Goal: Task Accomplishment & Management: Complete application form

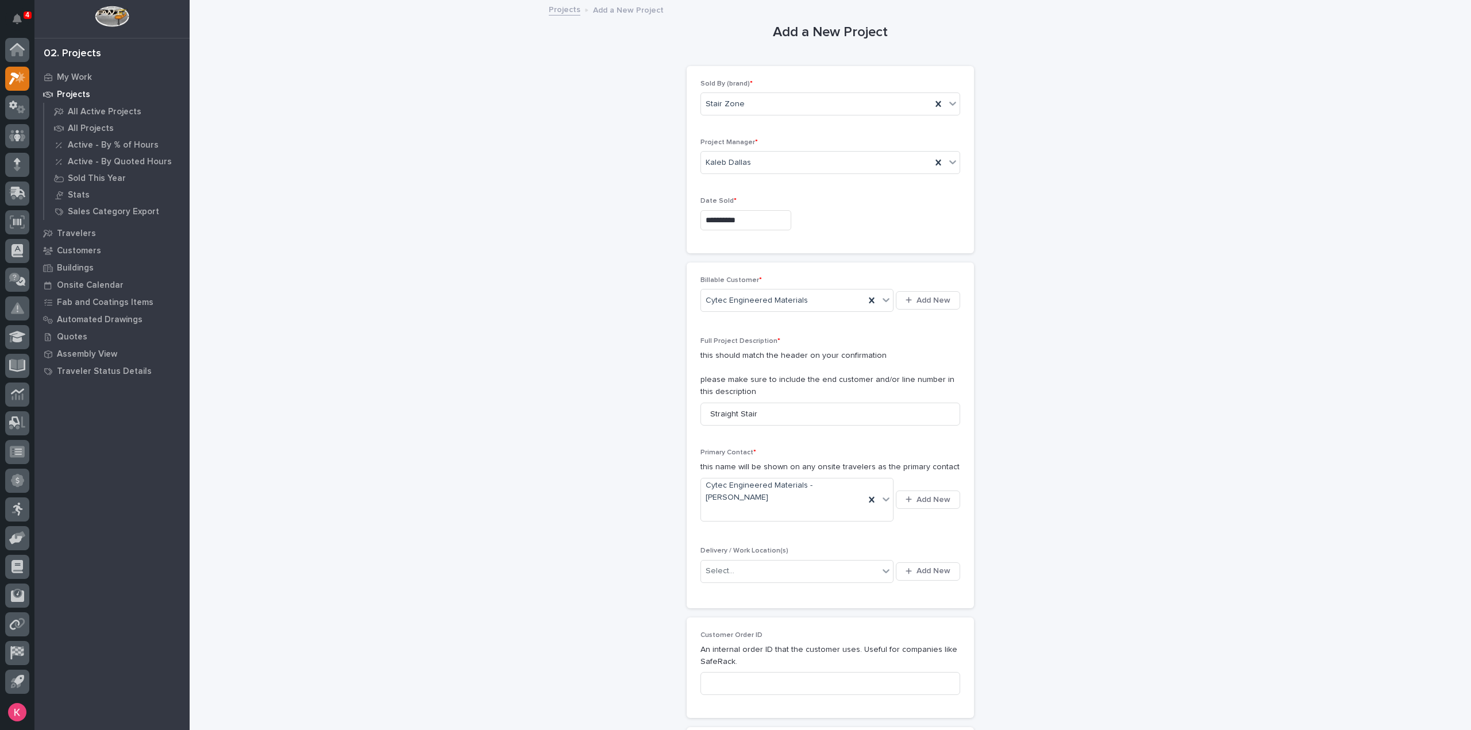
scroll to position [172, 0]
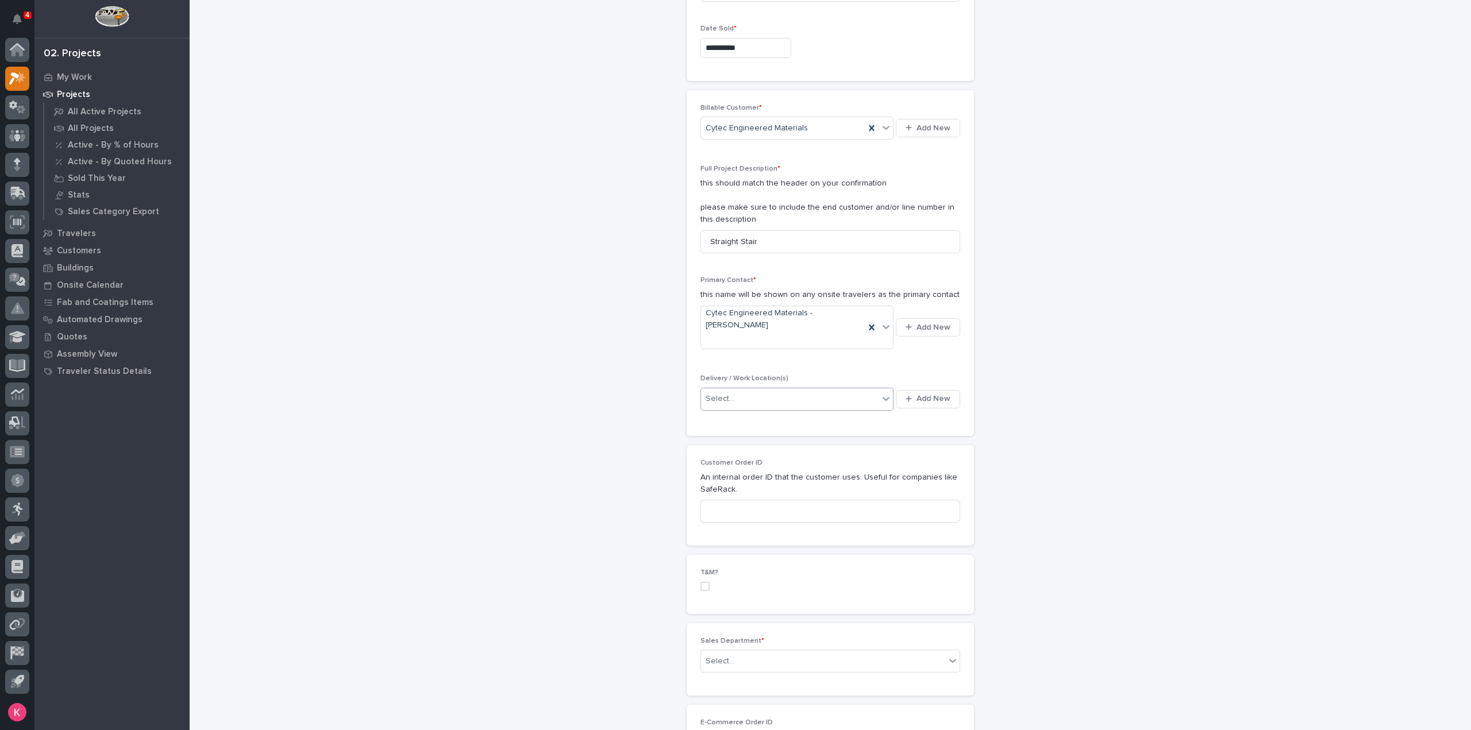
click at [813, 390] on div "Select..." at bounding box center [790, 399] width 178 height 19
type input "*****"
click at [806, 403] on div "Cytec Engineered Materials" at bounding box center [792, 398] width 193 height 20
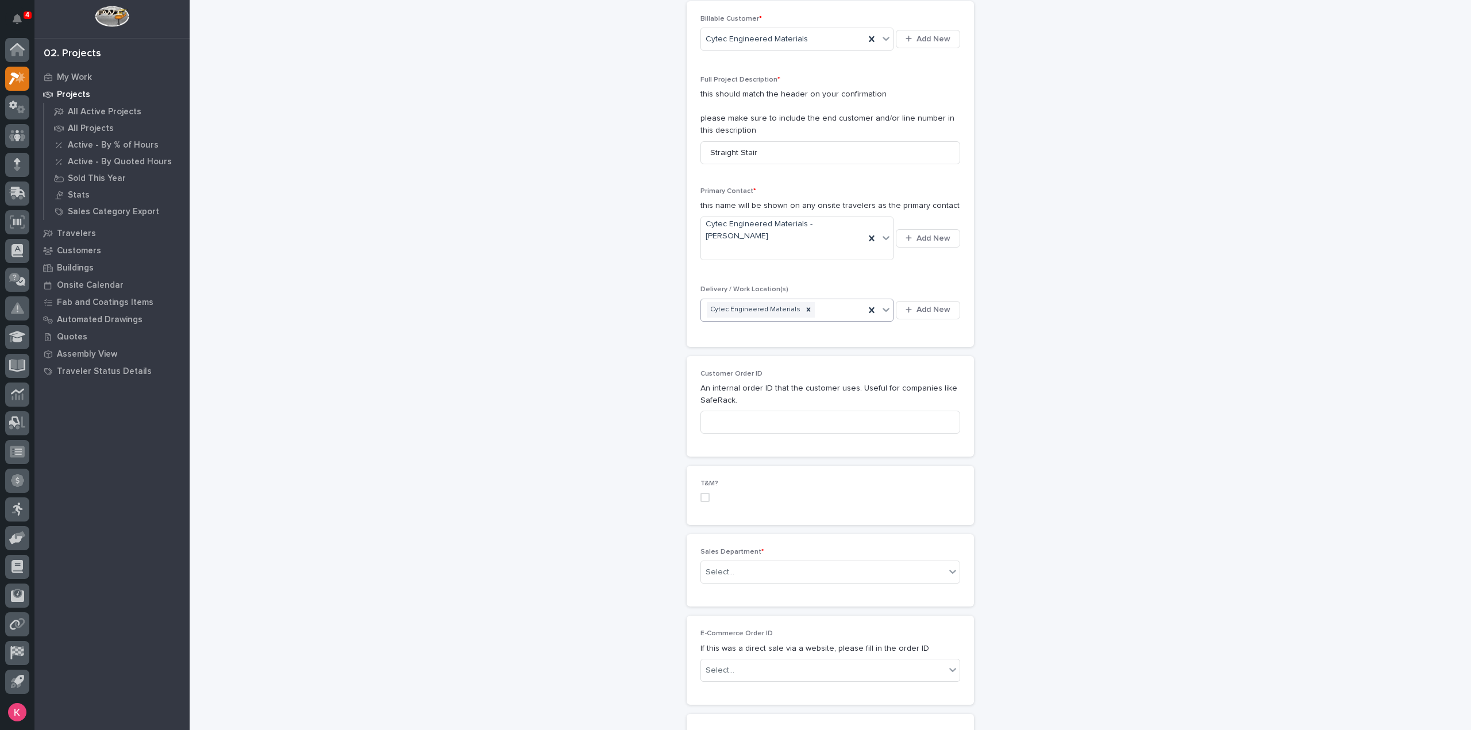
scroll to position [287, 0]
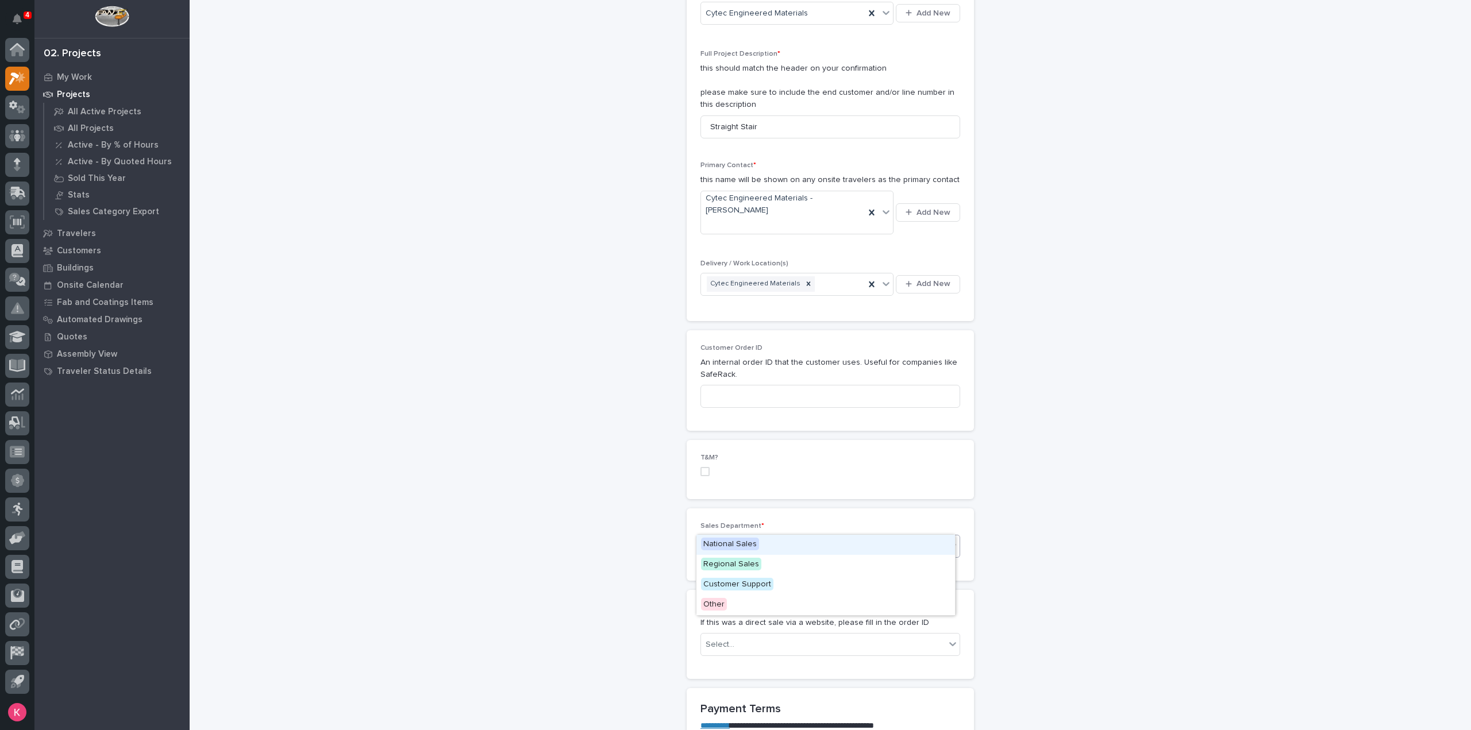
click at [765, 537] on div "Select..." at bounding box center [823, 546] width 244 height 19
click at [754, 550] on div "National Sales" at bounding box center [825, 545] width 259 height 20
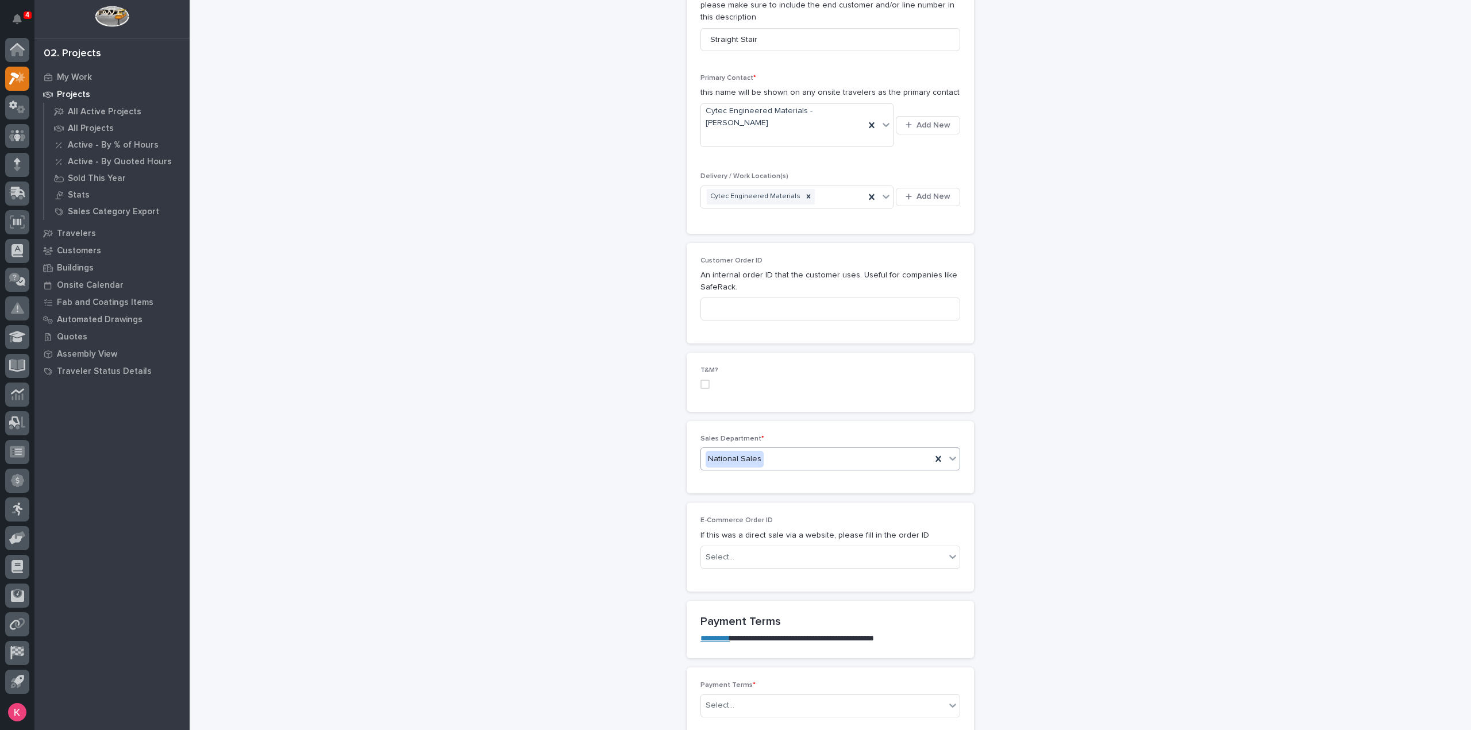
scroll to position [575, 0]
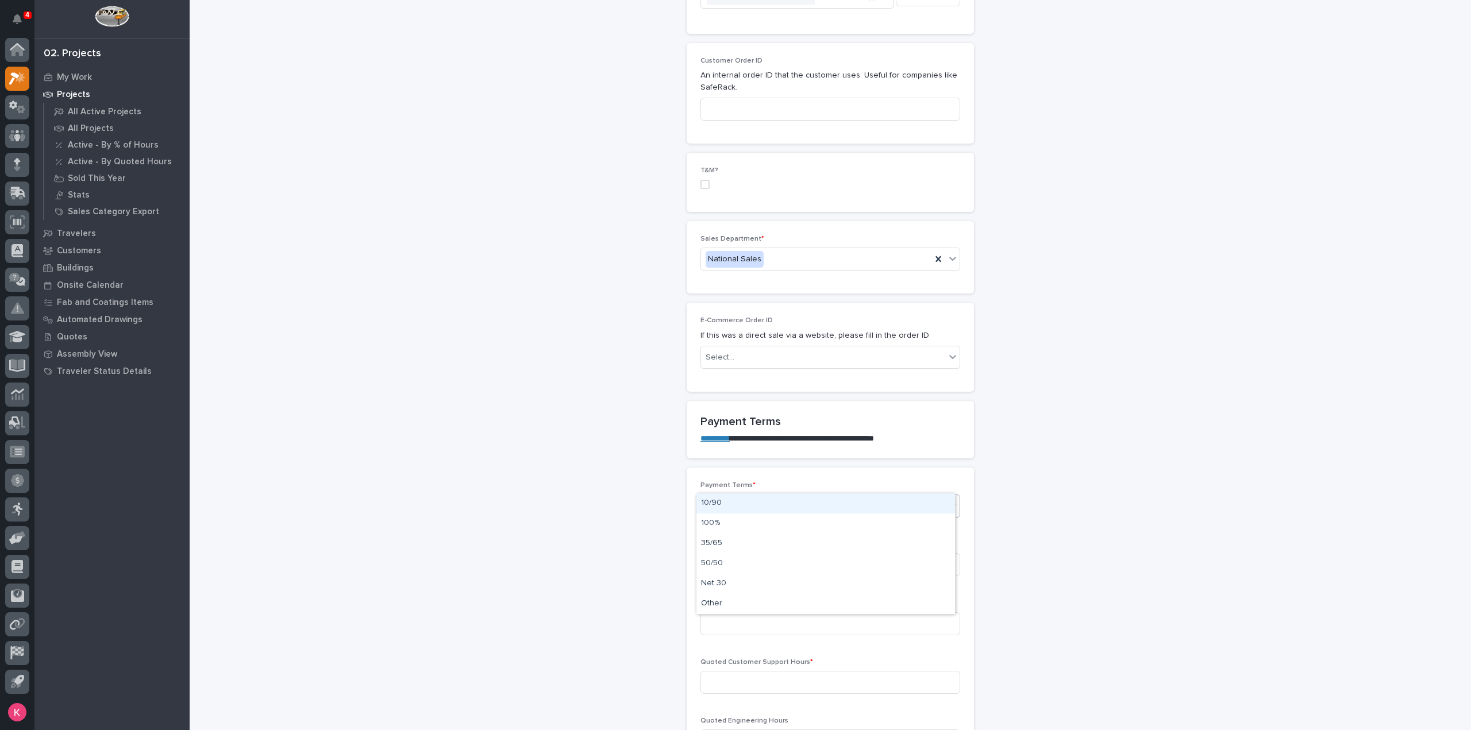
click at [741, 496] on div "Select..." at bounding box center [823, 505] width 244 height 19
click at [729, 603] on div "Other" at bounding box center [825, 604] width 259 height 20
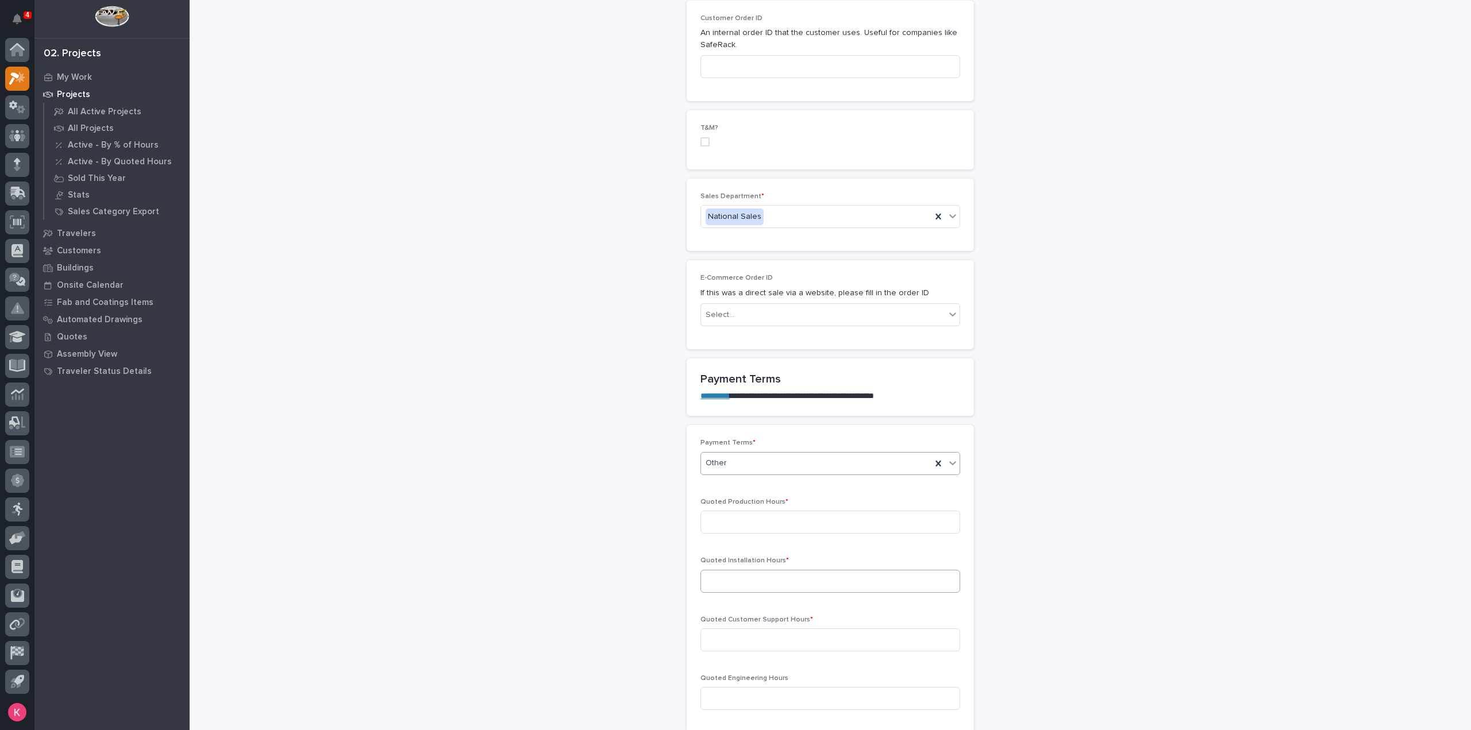
scroll to position [690, 0]
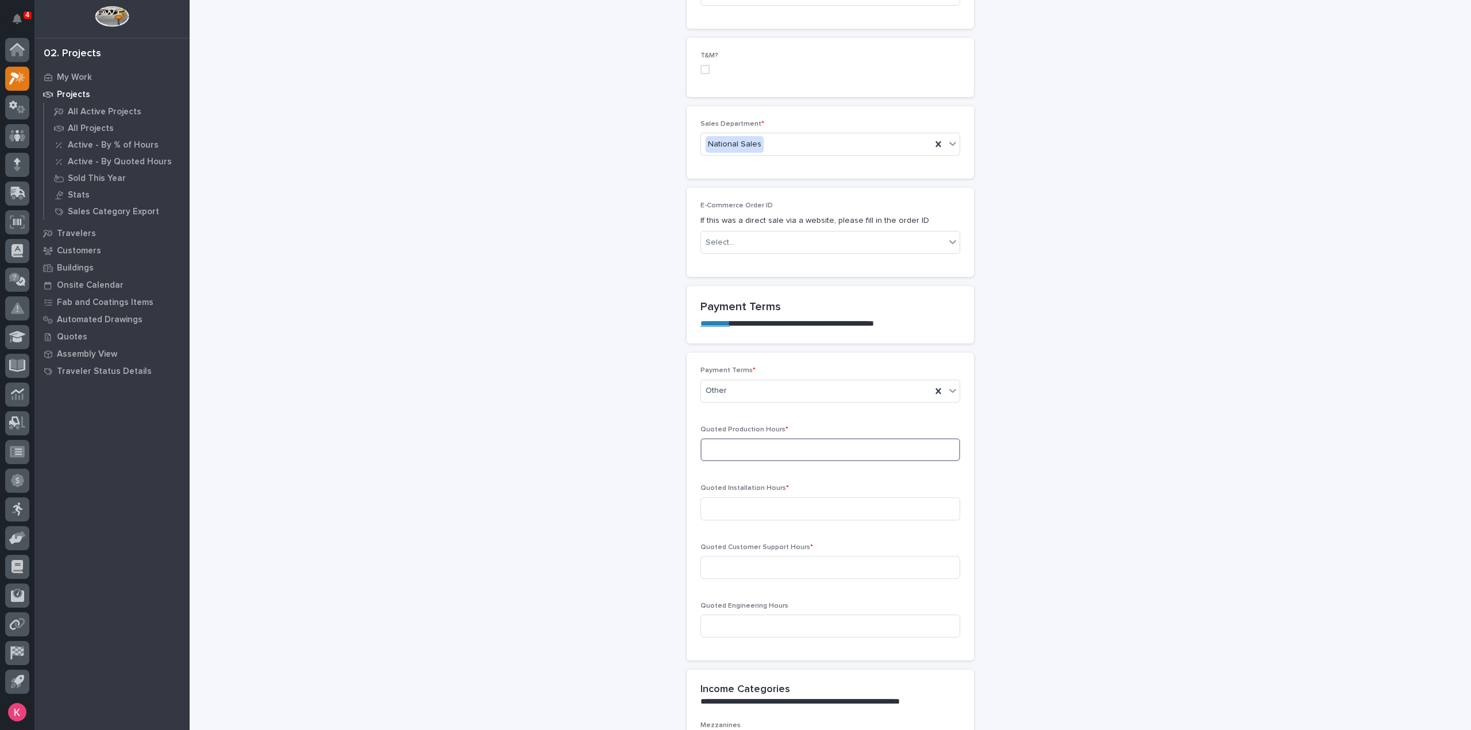
click at [753, 438] on input at bounding box center [830, 449] width 260 height 23
drag, startPoint x: 756, startPoint y: 421, endPoint x: 814, endPoint y: 438, distance: 60.5
click at [756, 438] on input at bounding box center [830, 449] width 260 height 23
type input "18"
type input "0"
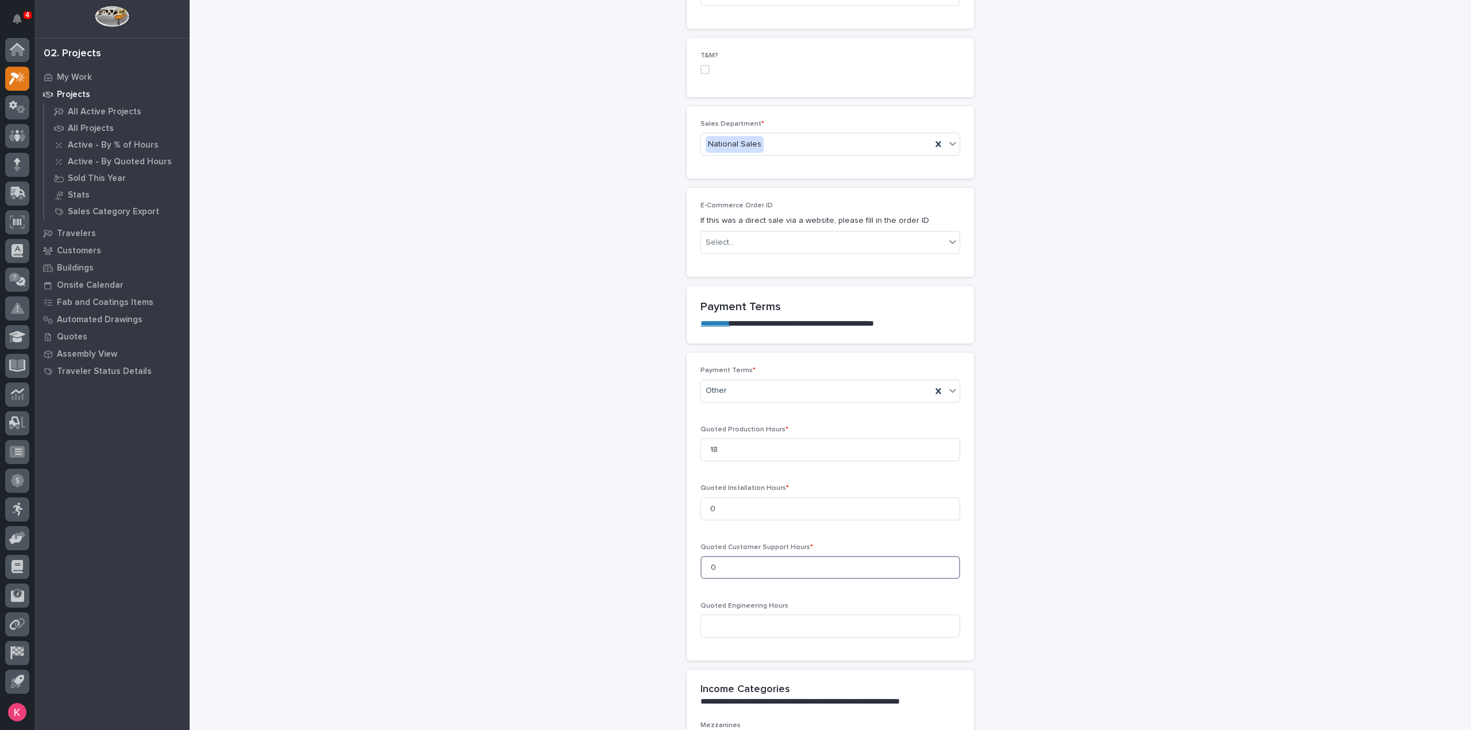
type input "0"
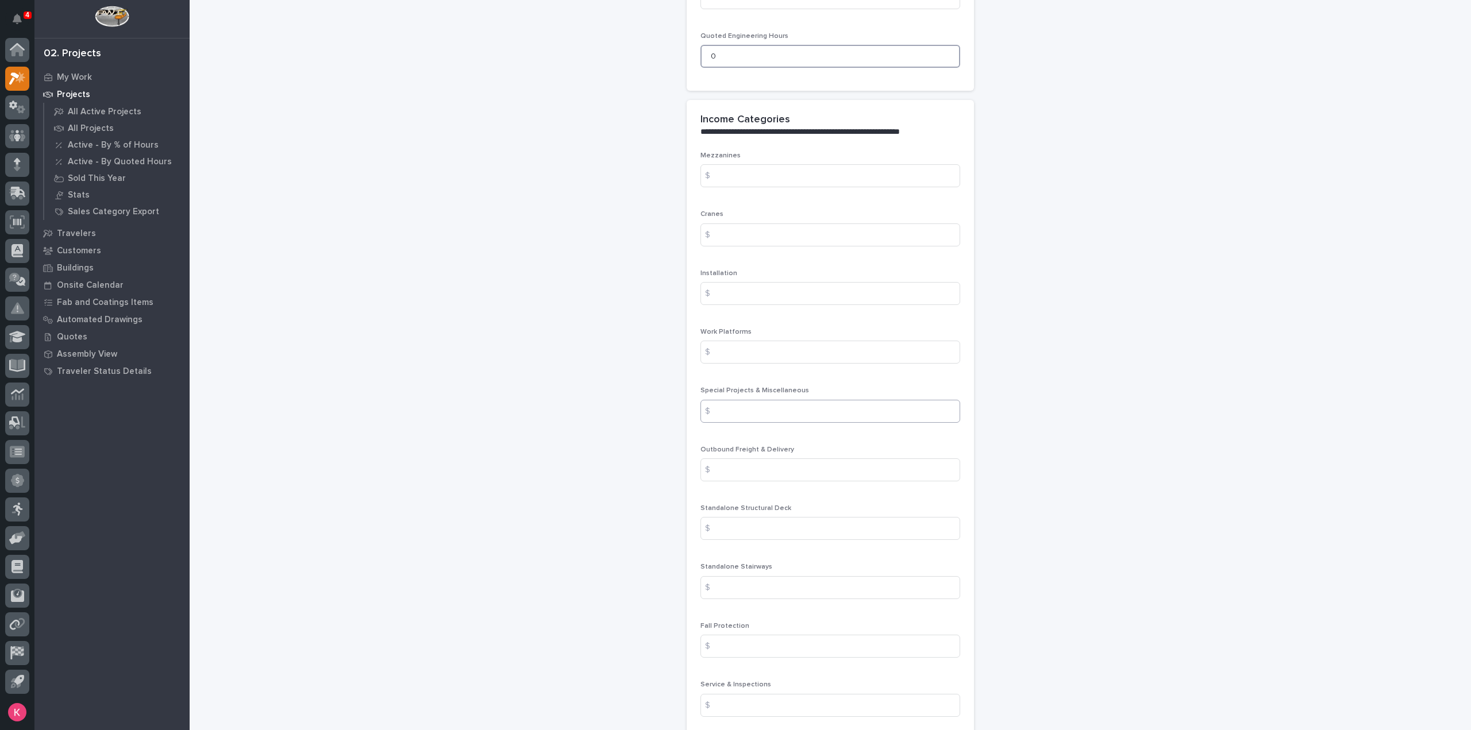
scroll to position [1264, 0]
type input "0"
click at [729, 454] on input at bounding box center [830, 465] width 260 height 23
type input "0"
type input "406"
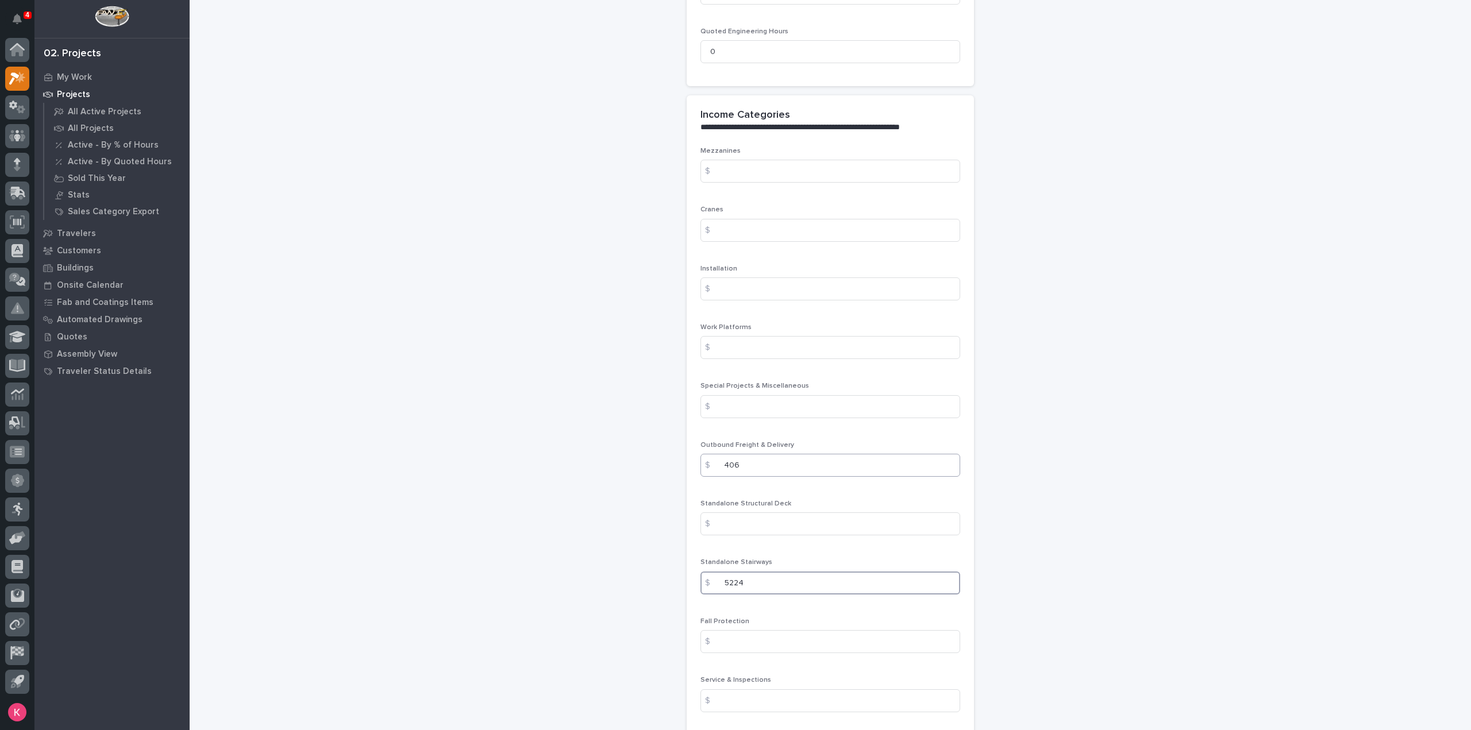
type input "5224"
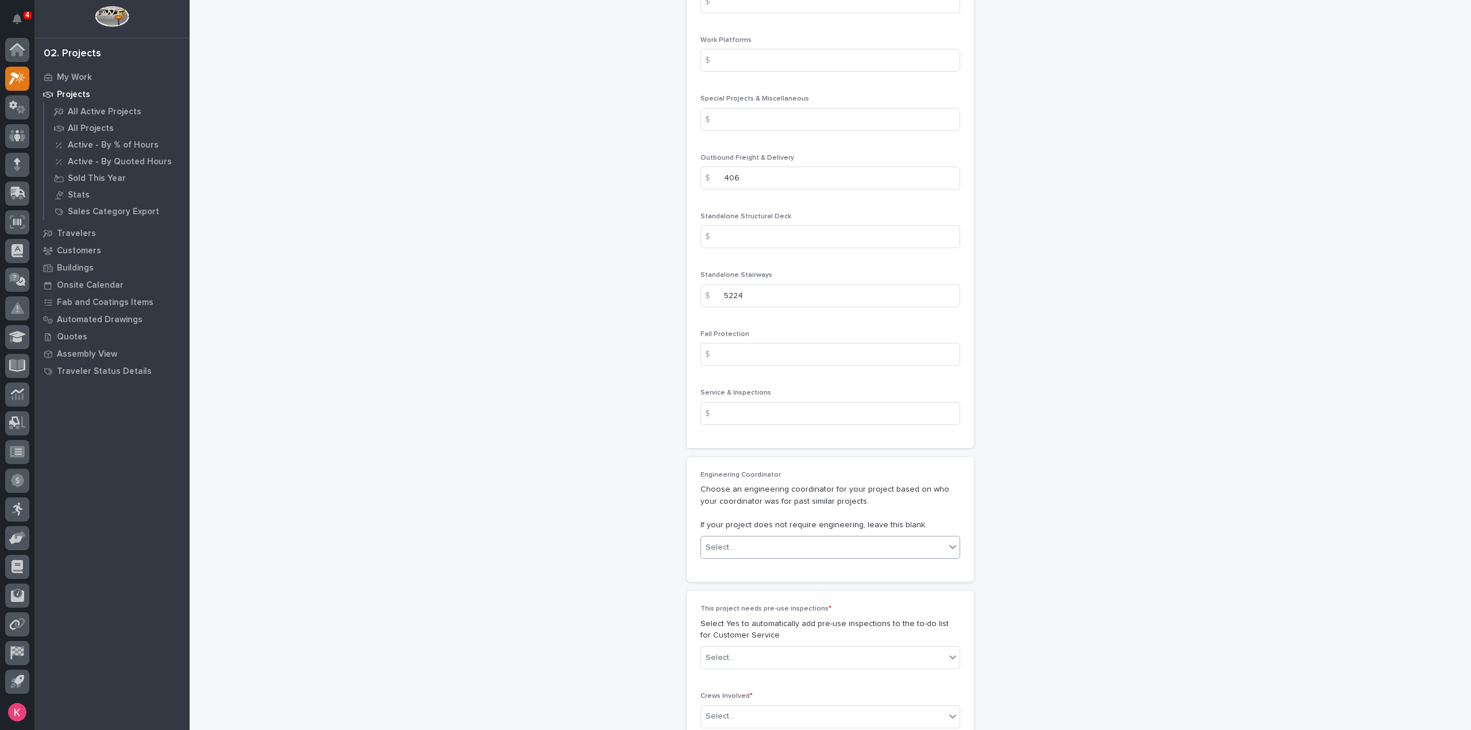
click at [786, 538] on div "Select..." at bounding box center [823, 547] width 244 height 19
click at [788, 538] on div "Select..." at bounding box center [823, 547] width 244 height 19
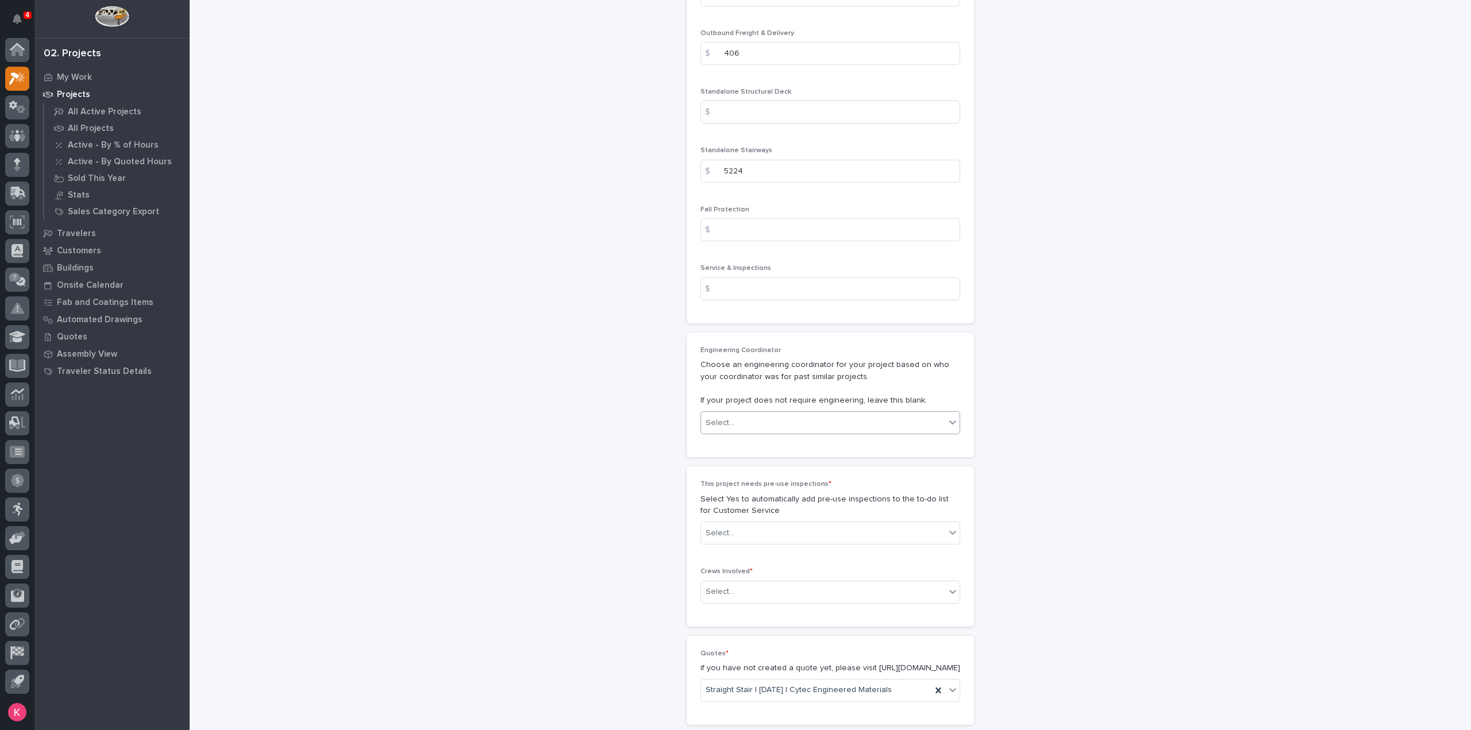
scroll to position [1774, 0]
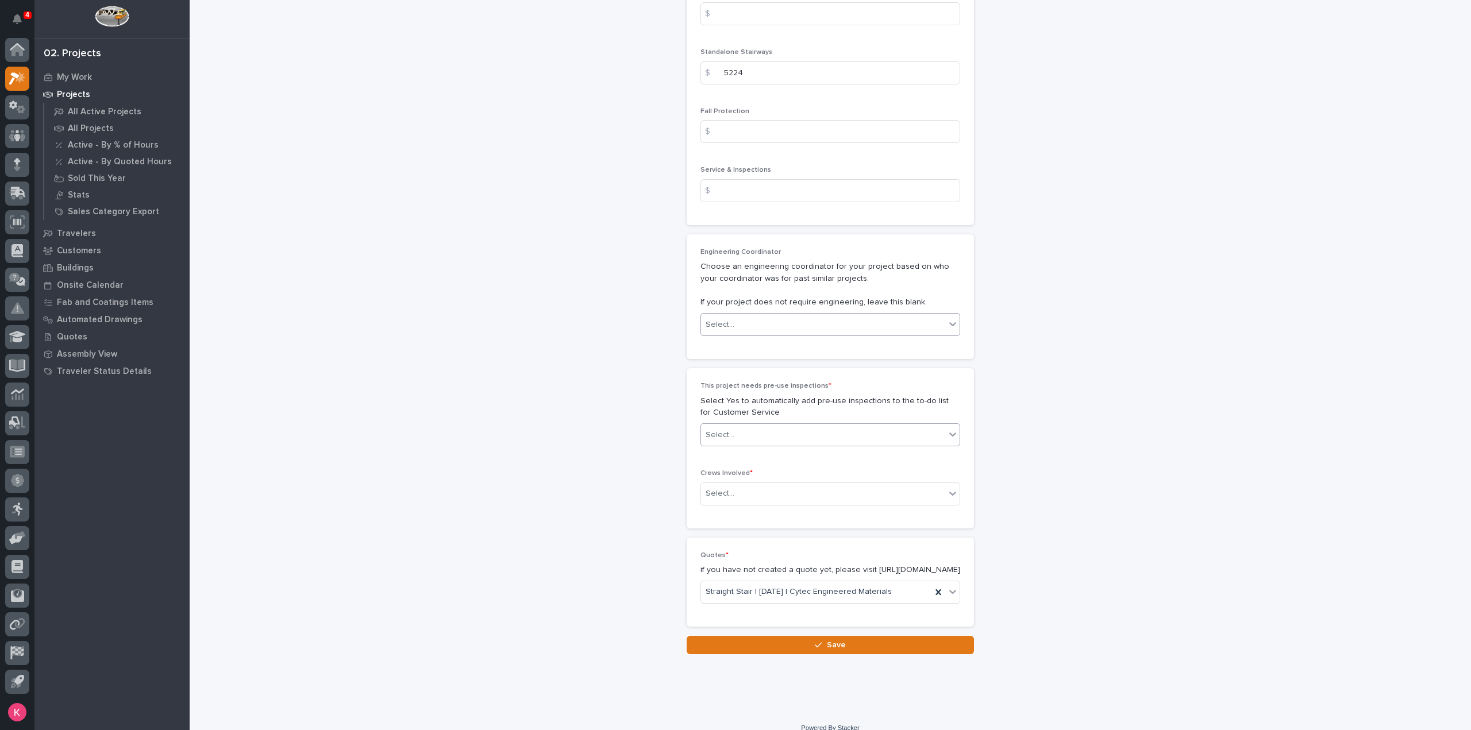
drag, startPoint x: 758, startPoint y: 406, endPoint x: 760, endPoint y: 416, distance: 9.9
click at [758, 426] on div "Select..." at bounding box center [823, 435] width 244 height 19
click at [749, 451] on div "No" at bounding box center [825, 452] width 259 height 20
click at [748, 484] on div "Select..." at bounding box center [823, 493] width 244 height 19
click at [740, 491] on div "Production" at bounding box center [825, 490] width 259 height 20
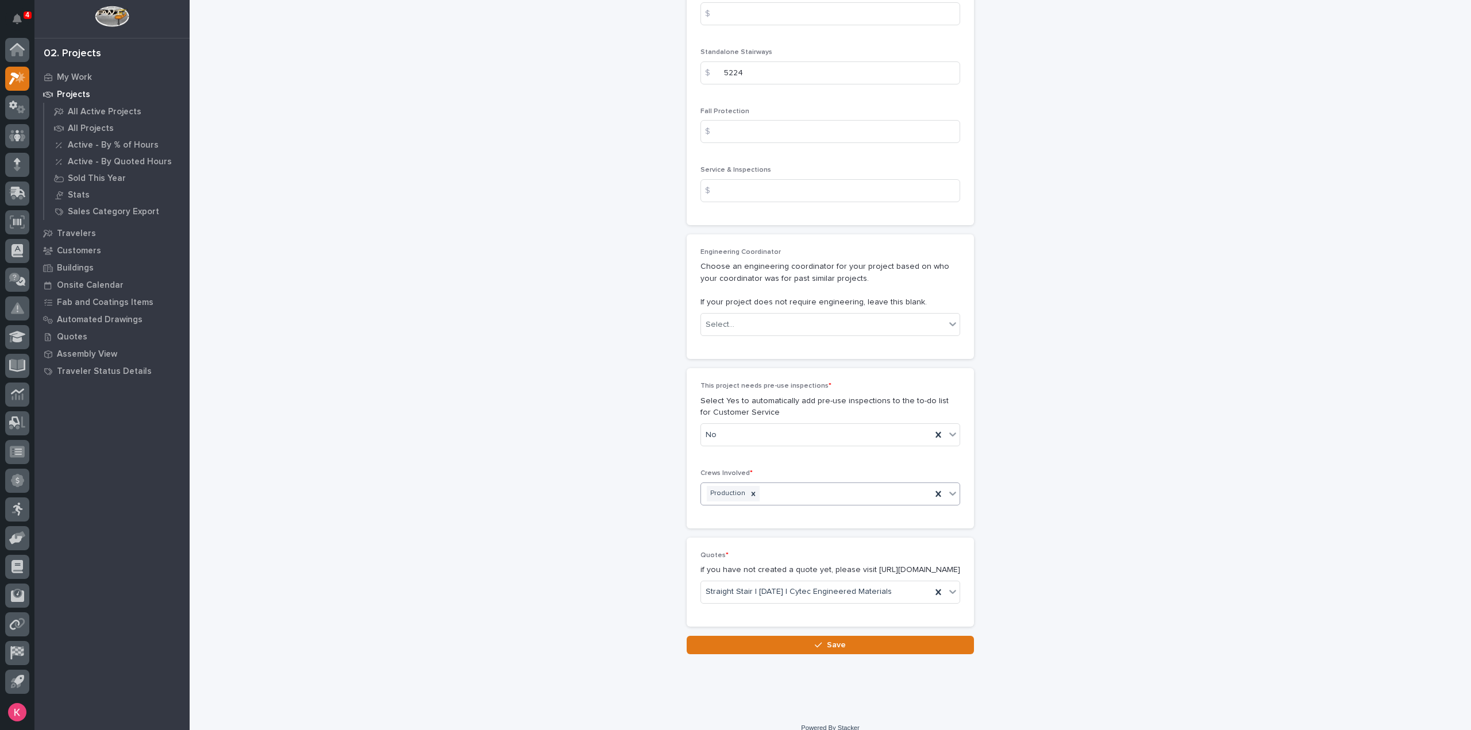
drag, startPoint x: 788, startPoint y: 638, endPoint x: 791, endPoint y: 644, distance: 6.2
click at [788, 639] on button "Save" at bounding box center [830, 645] width 287 height 18
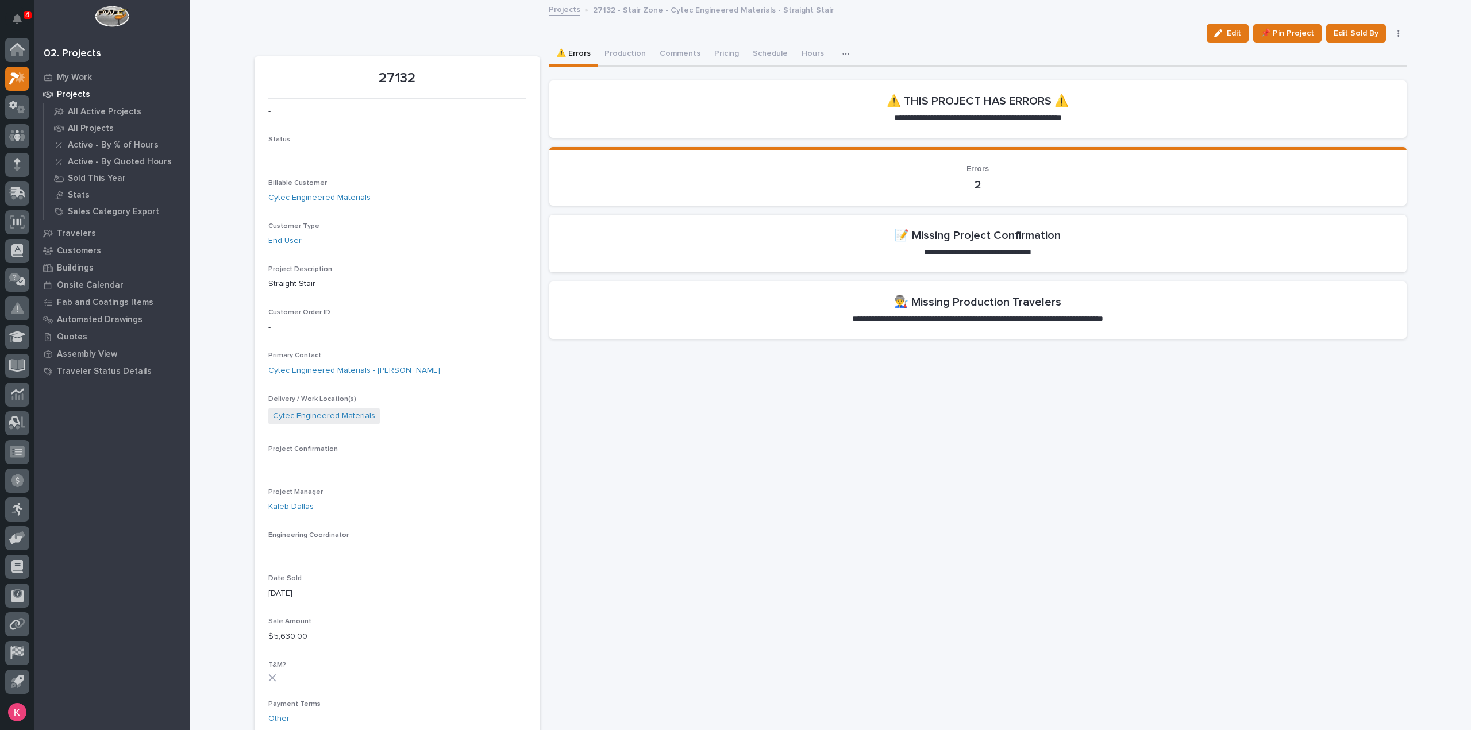
click at [1419, 444] on div "Loading... Saving… Loading... Saving… 27132 Edit 📌 Pin Project Edit Sold By Can…" at bounding box center [830, 726] width 1281 height 1450
click at [292, 197] on link "Cytec Engineered Materials" at bounding box center [319, 198] width 102 height 12
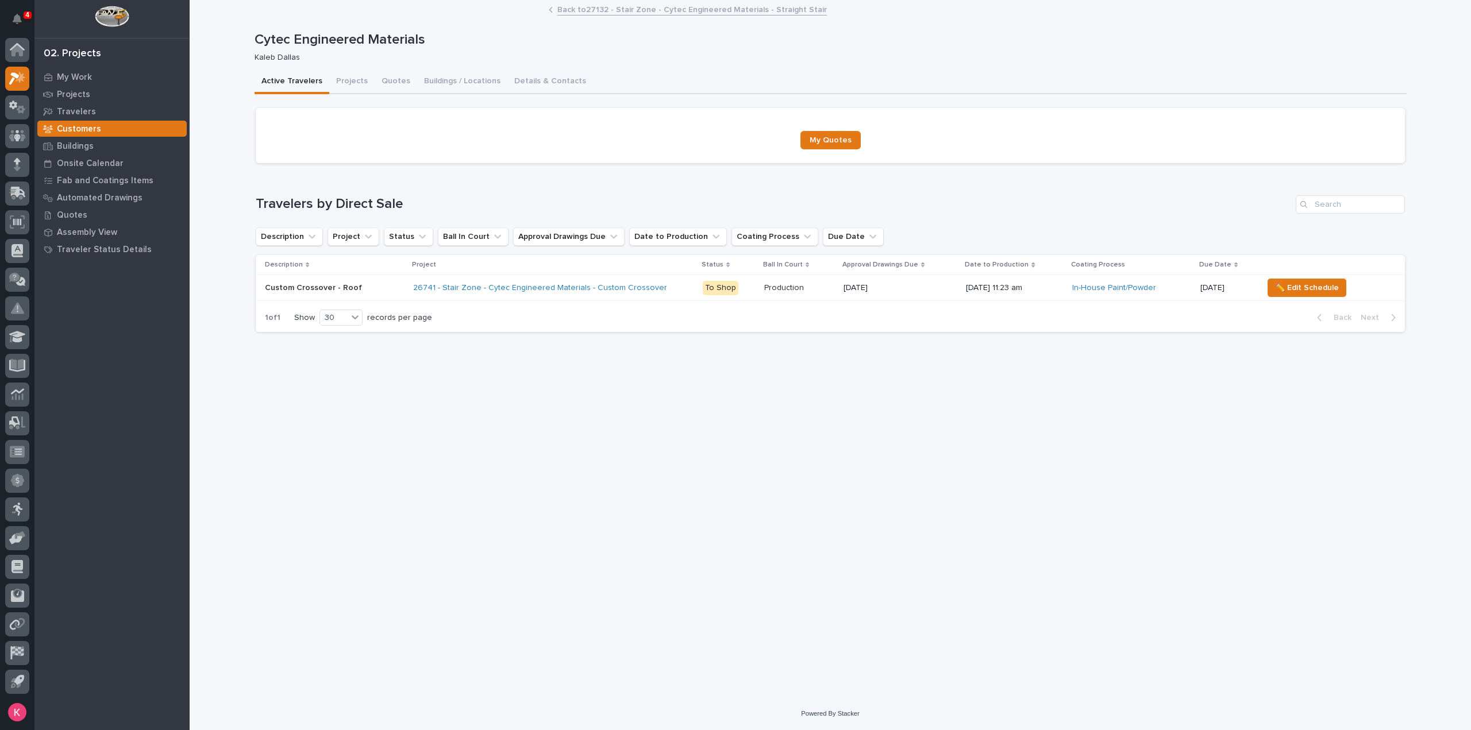
click at [381, 296] on div "Custom Crossover - Roof Custom Crossover - Roof" at bounding box center [334, 288] width 139 height 19
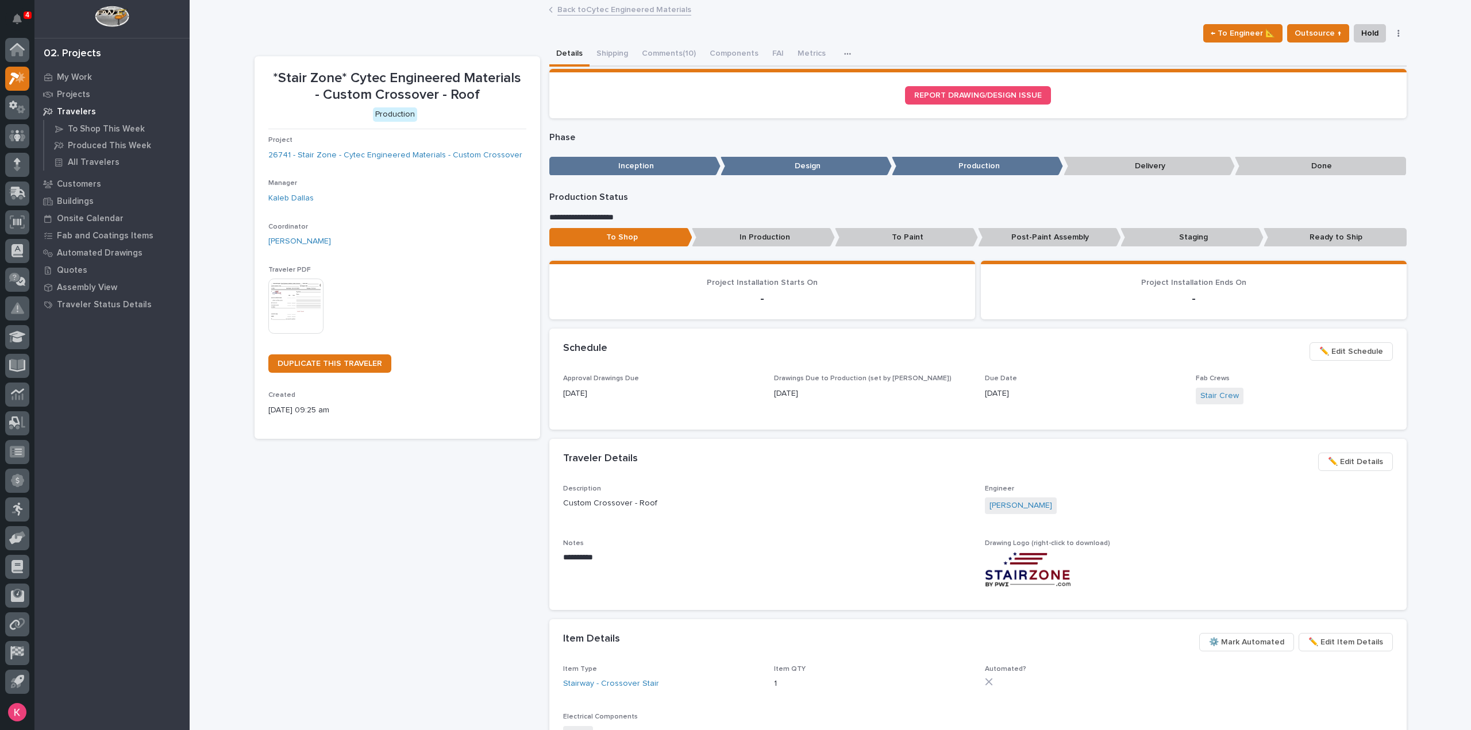
click at [656, 49] on button "Comments (10)" at bounding box center [669, 55] width 68 height 24
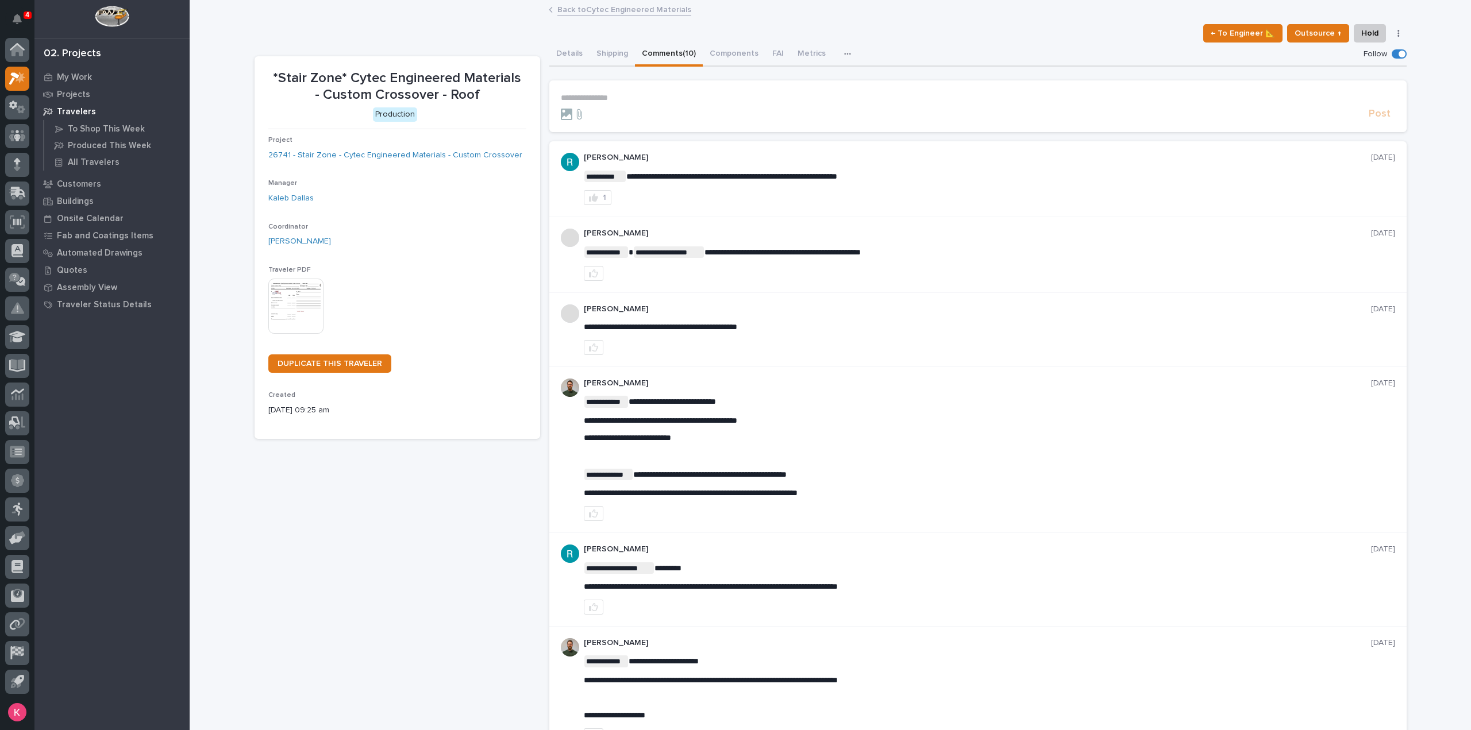
click at [570, 68] on div "**********" at bounding box center [977, 617] width 857 height 1100
click at [572, 56] on button "Details" at bounding box center [569, 55] width 40 height 24
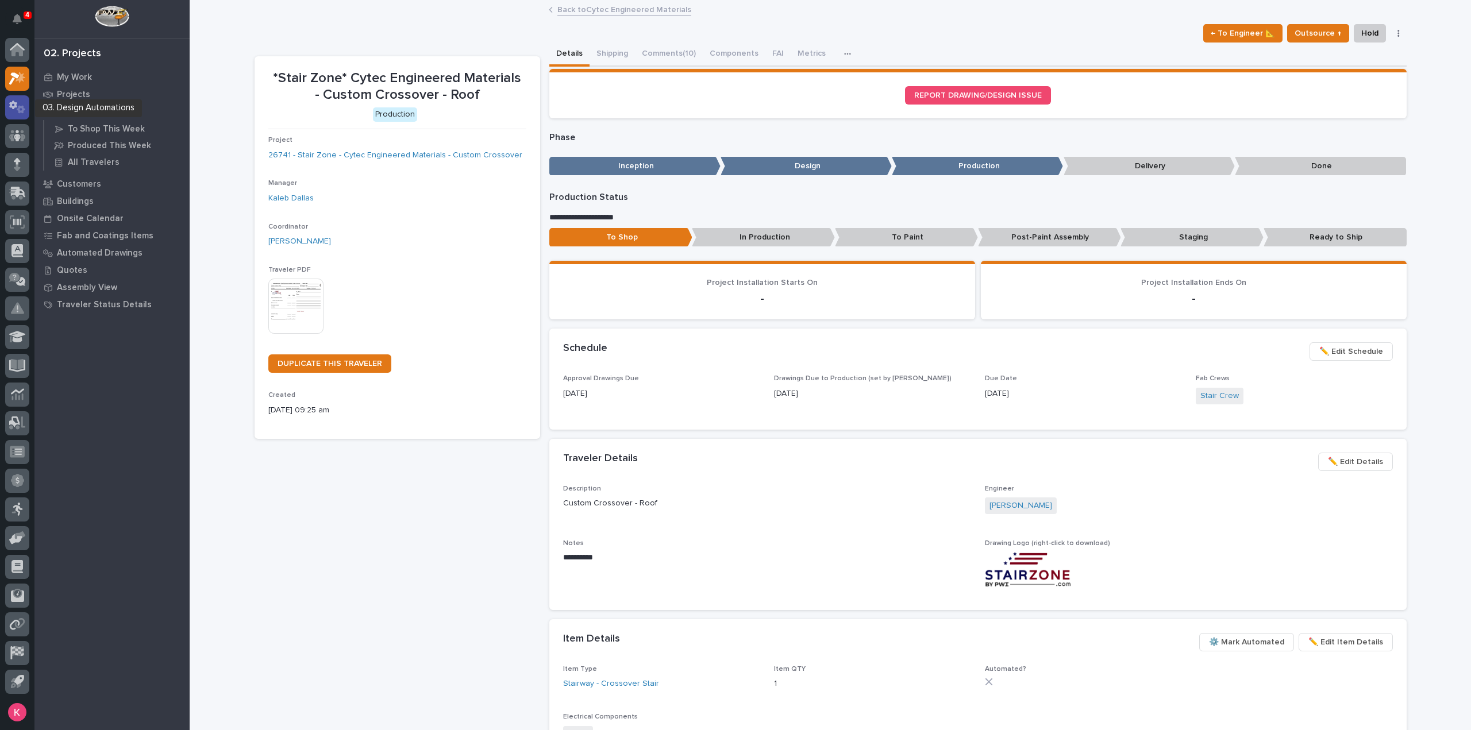
click at [14, 105] on icon at bounding box center [17, 107] width 17 height 13
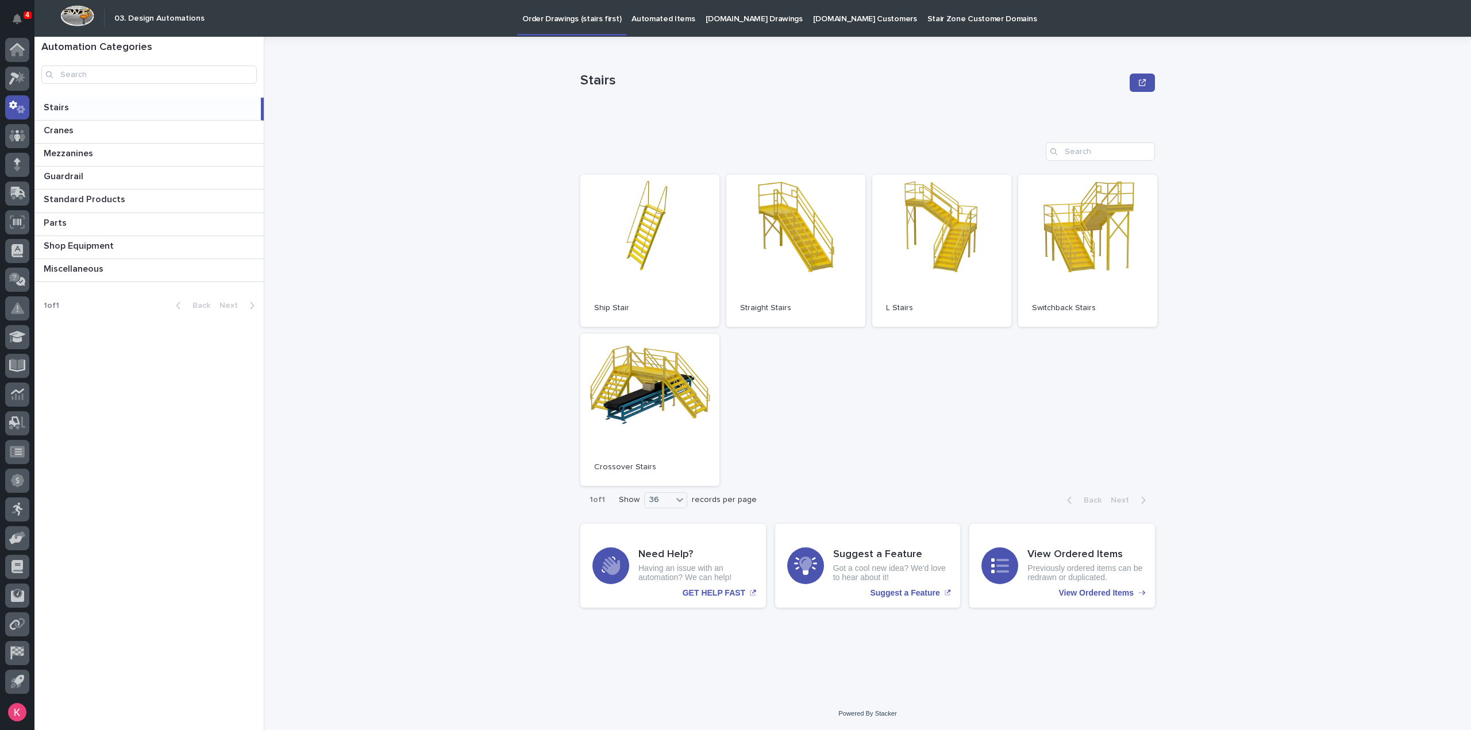
click at [764, 105] on div "Stairs" at bounding box center [867, 83] width 575 height 46
click at [330, 102] on div "Stairs Stairs Sorry, there was an error saving your record. Please try again. P…" at bounding box center [874, 384] width 1193 height 694
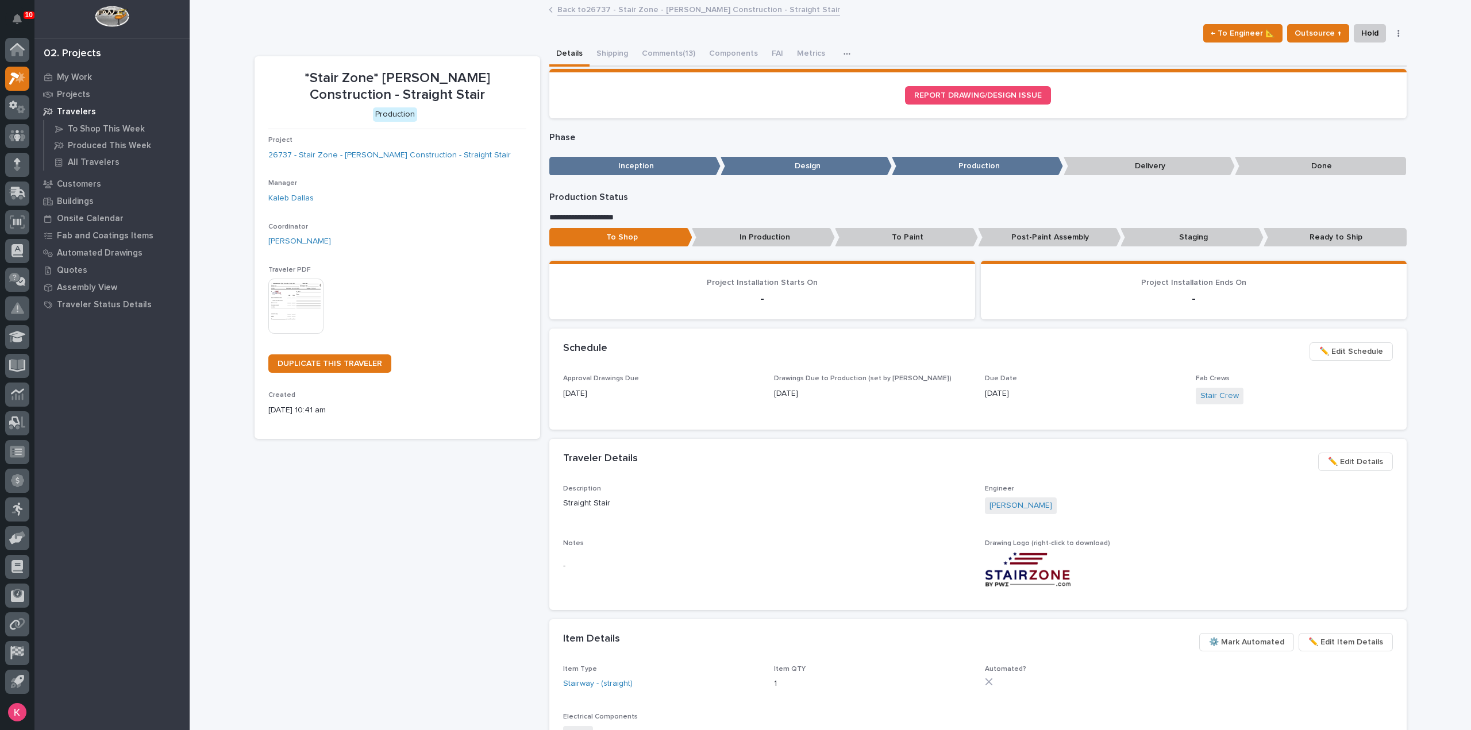
click at [675, 59] on button "Comments (13)" at bounding box center [668, 55] width 67 height 24
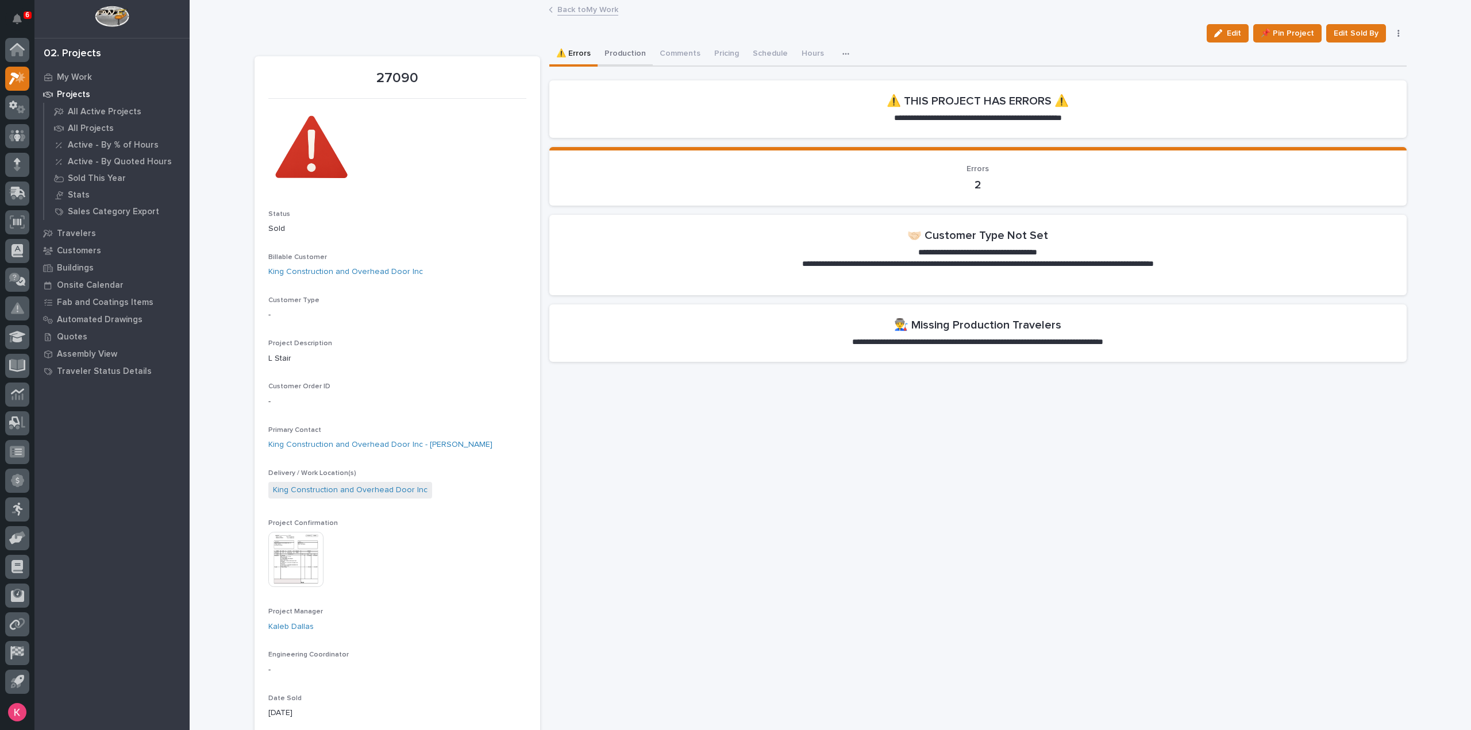
click at [636, 61] on button "Production" at bounding box center [625, 55] width 55 height 24
click at [559, 65] on button "⚠️ Errors" at bounding box center [573, 55] width 48 height 24
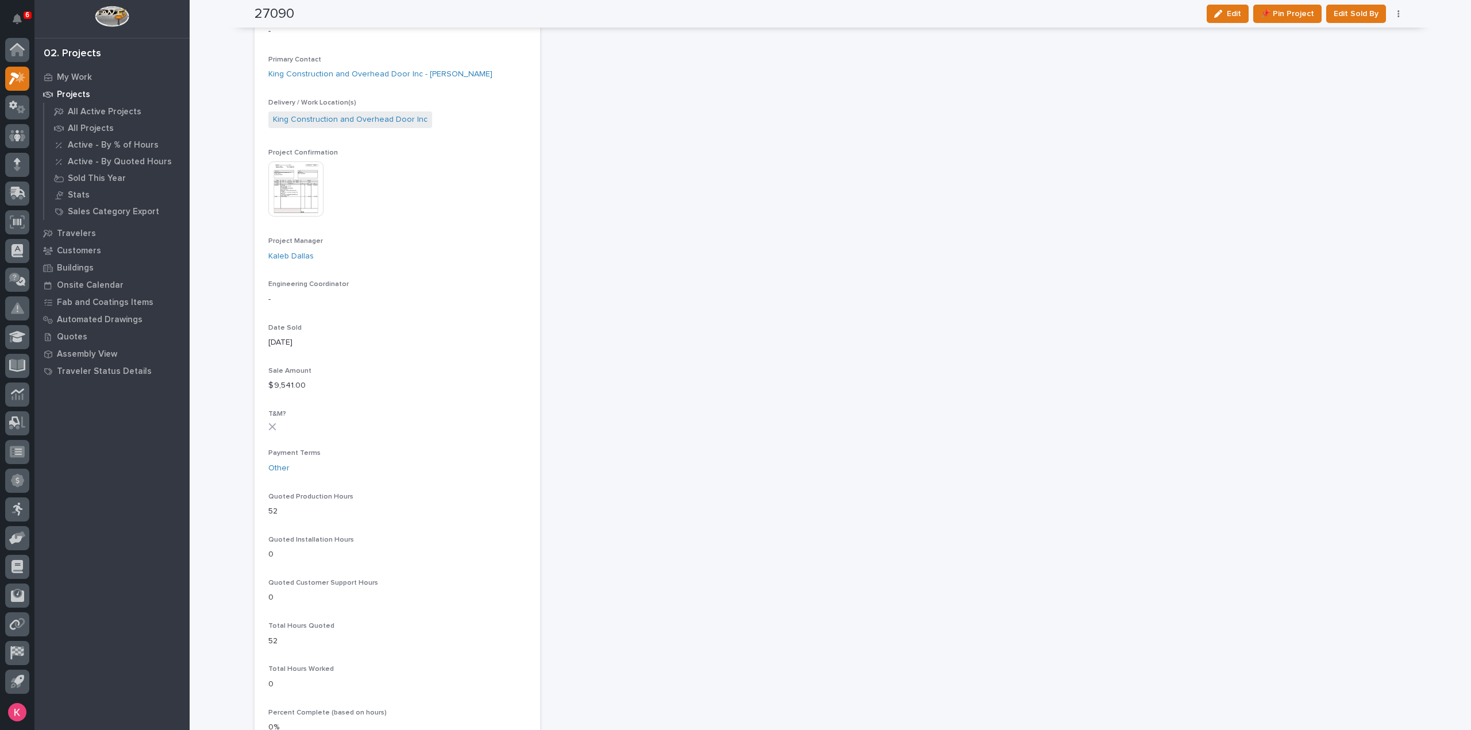
scroll to position [345, 0]
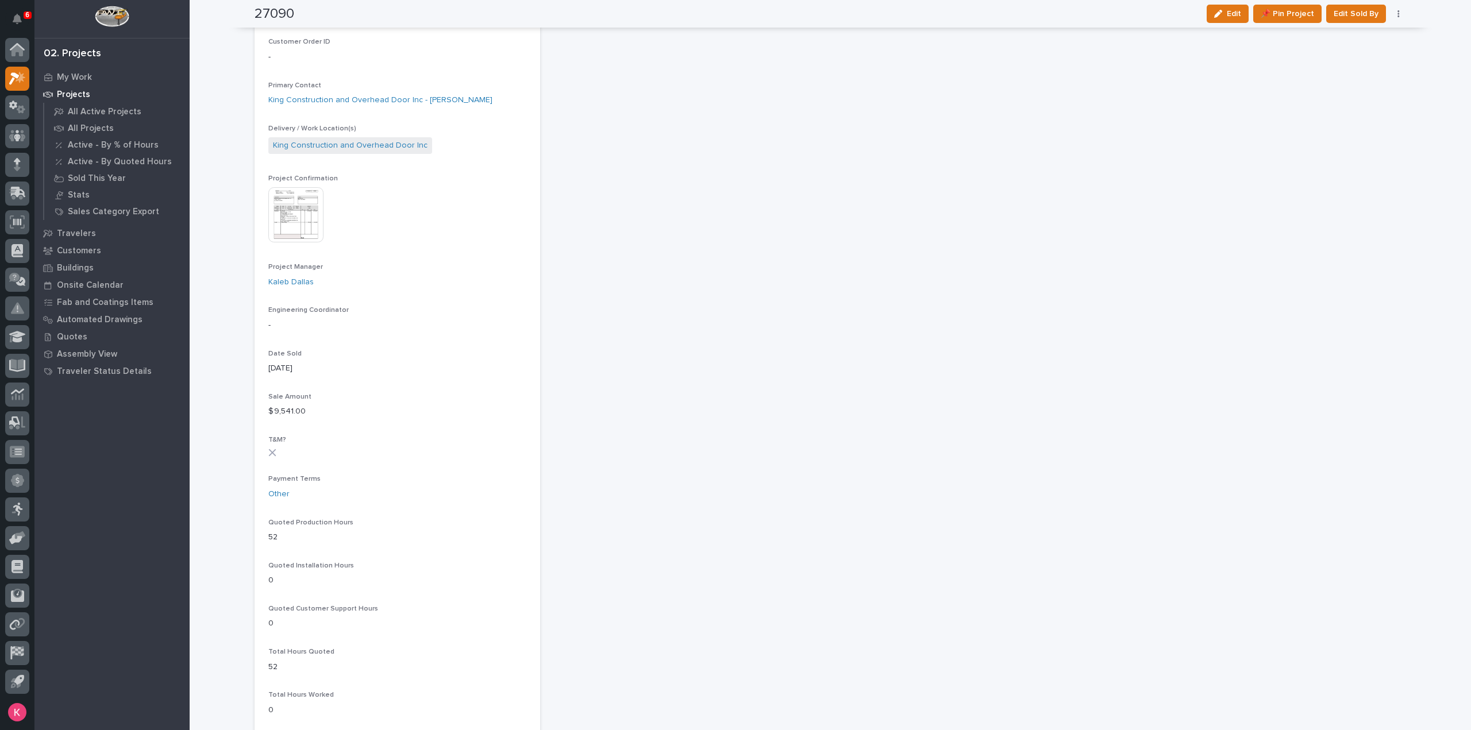
click at [284, 221] on img at bounding box center [295, 214] width 55 height 55
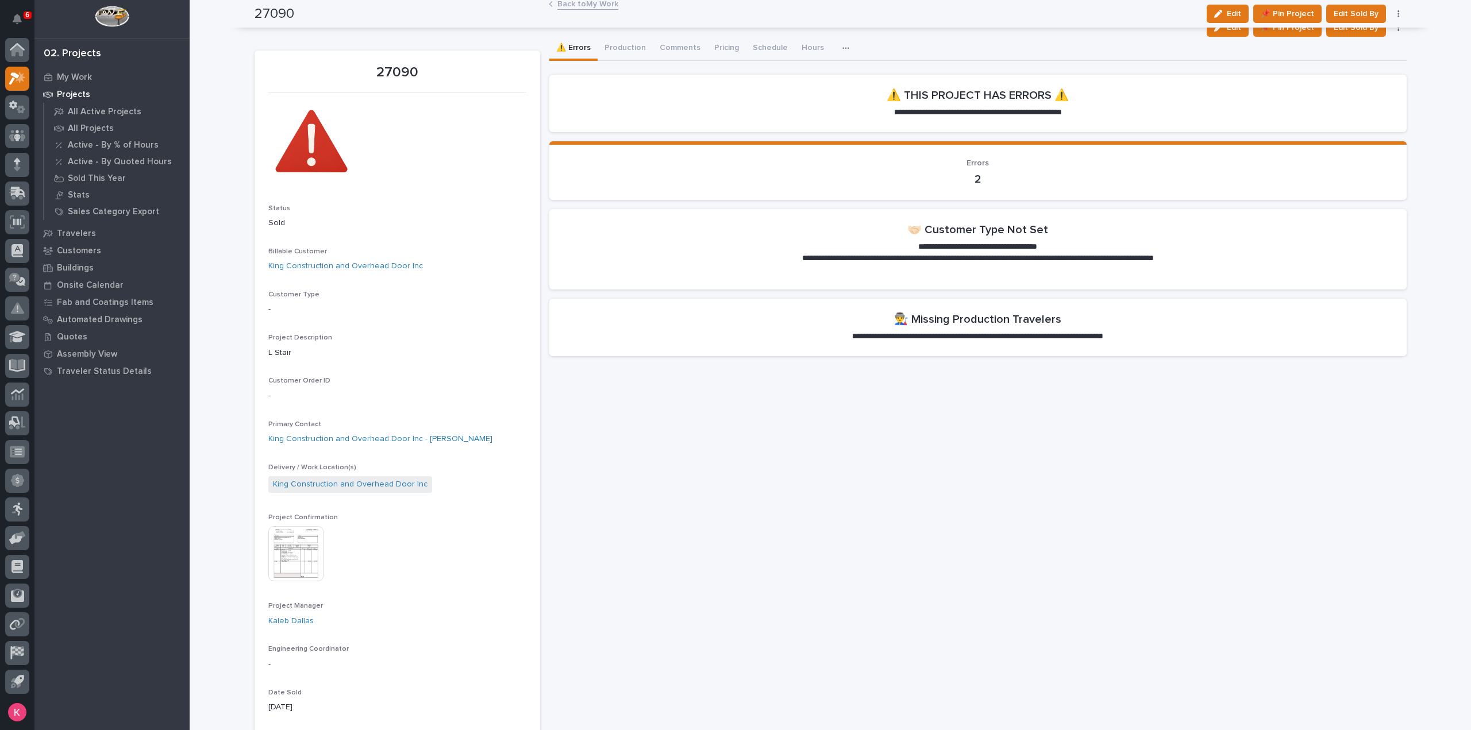
scroll to position [0, 0]
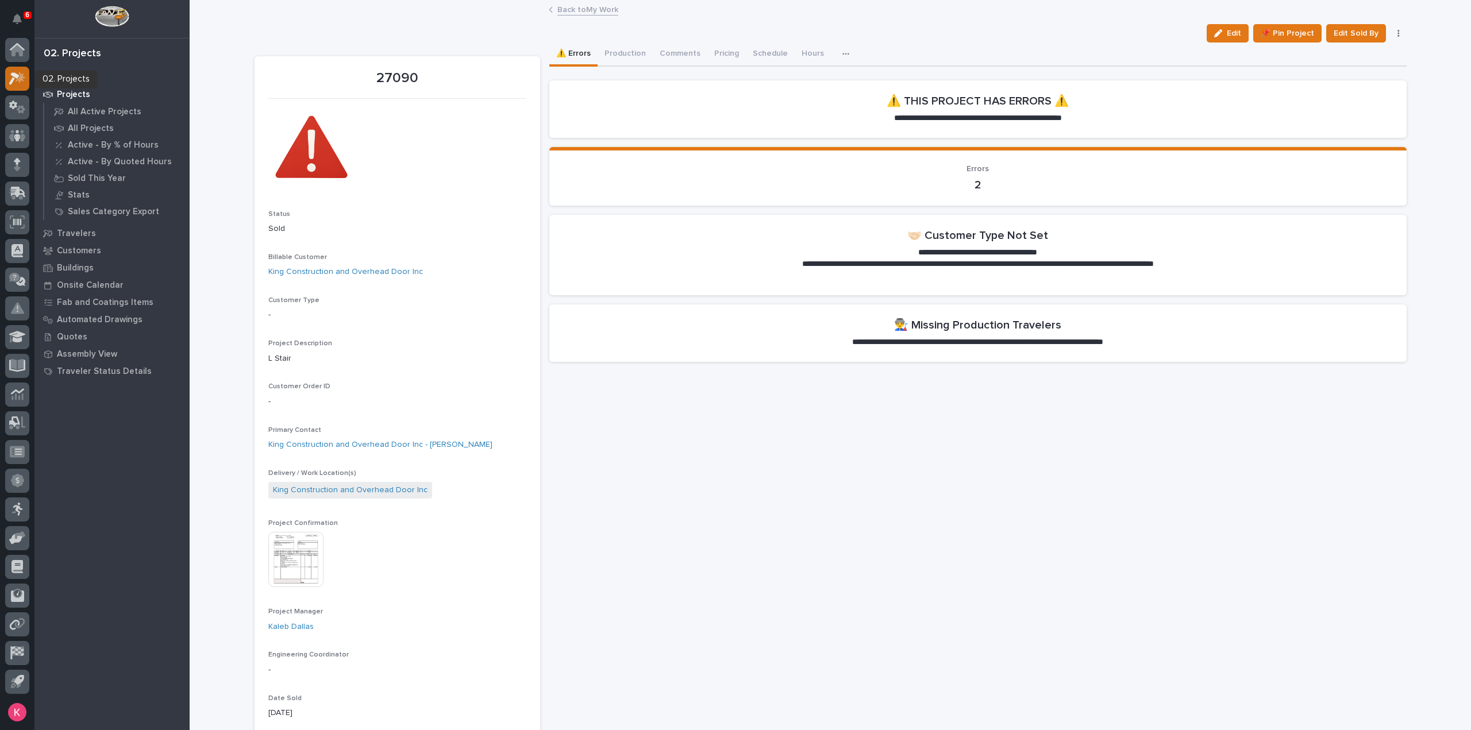
click at [21, 78] on icon at bounding box center [21, 76] width 10 height 11
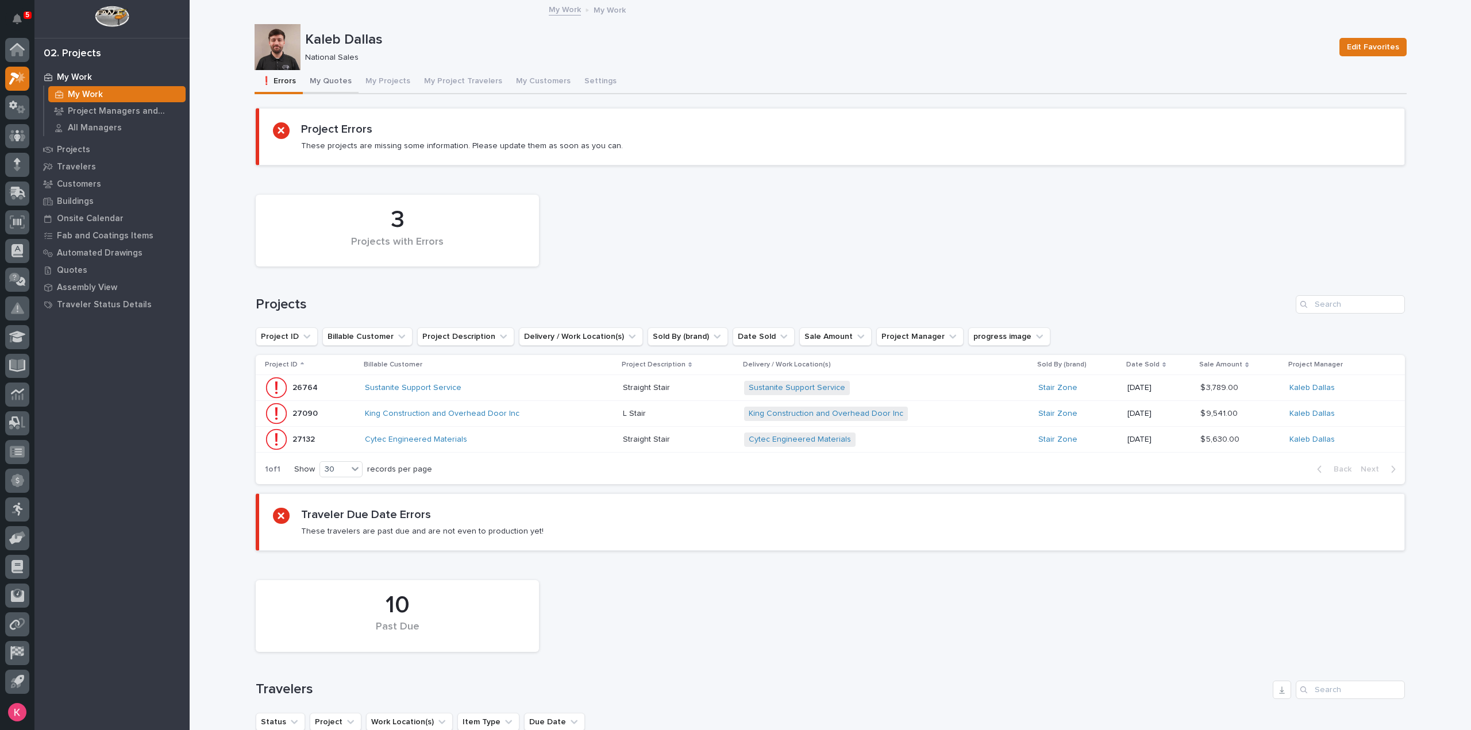
click at [329, 74] on button "My Quotes" at bounding box center [331, 82] width 56 height 24
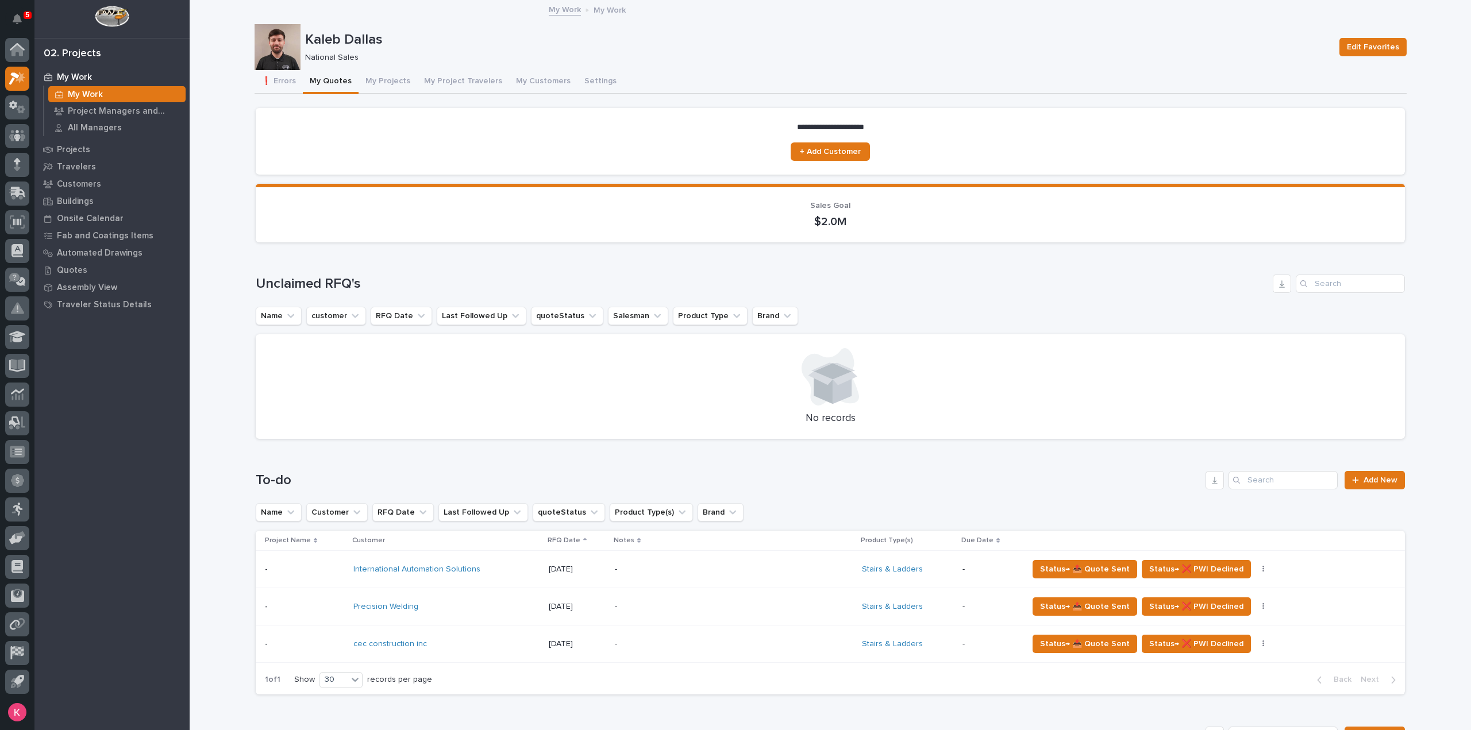
click at [643, 632] on div "-" at bounding box center [715, 645] width 201 height 26
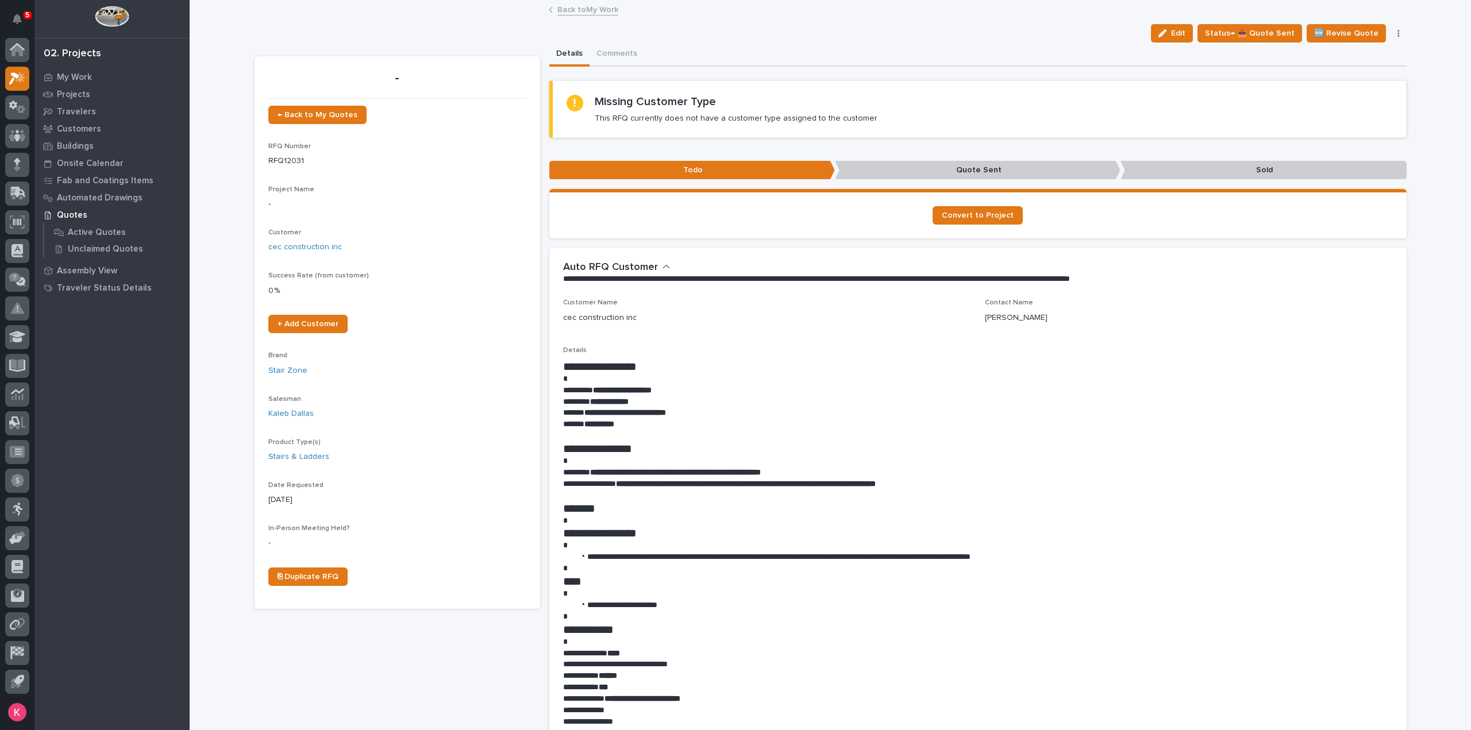
click at [577, 10] on link "Back to My Work" at bounding box center [587, 8] width 61 height 13
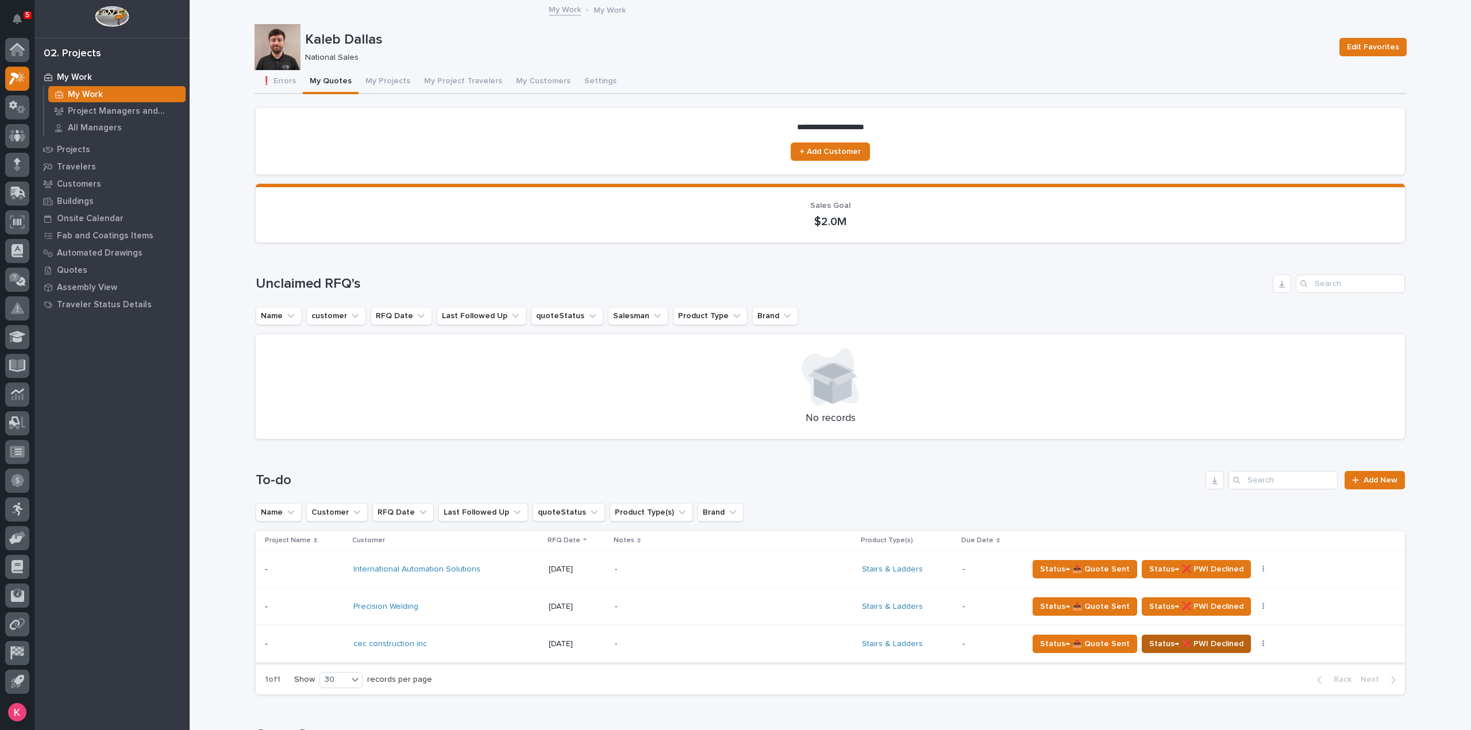
click at [1184, 637] on span "Status→ ❌ PWI Declined" at bounding box center [1196, 644] width 94 height 14
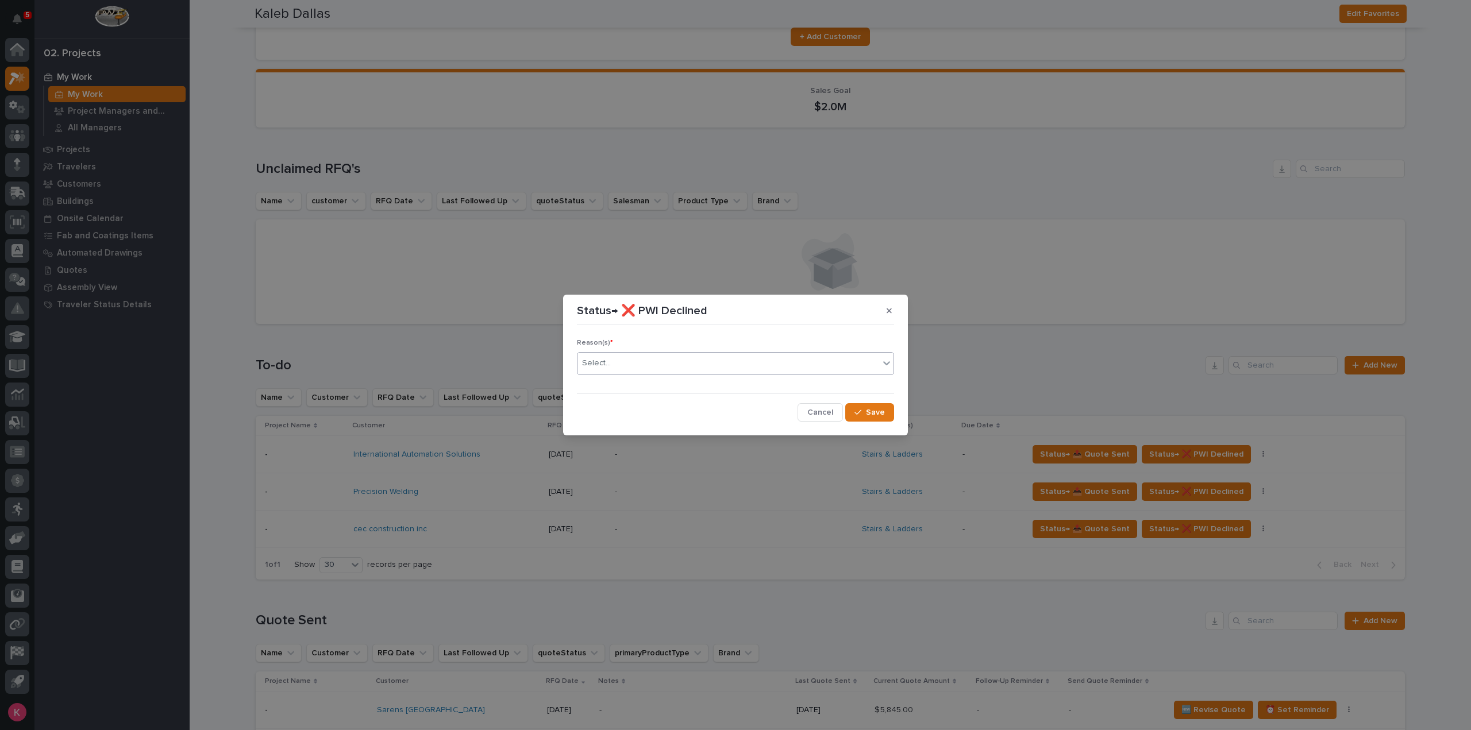
click at [791, 365] on div "Select..." at bounding box center [728, 363] width 302 height 19
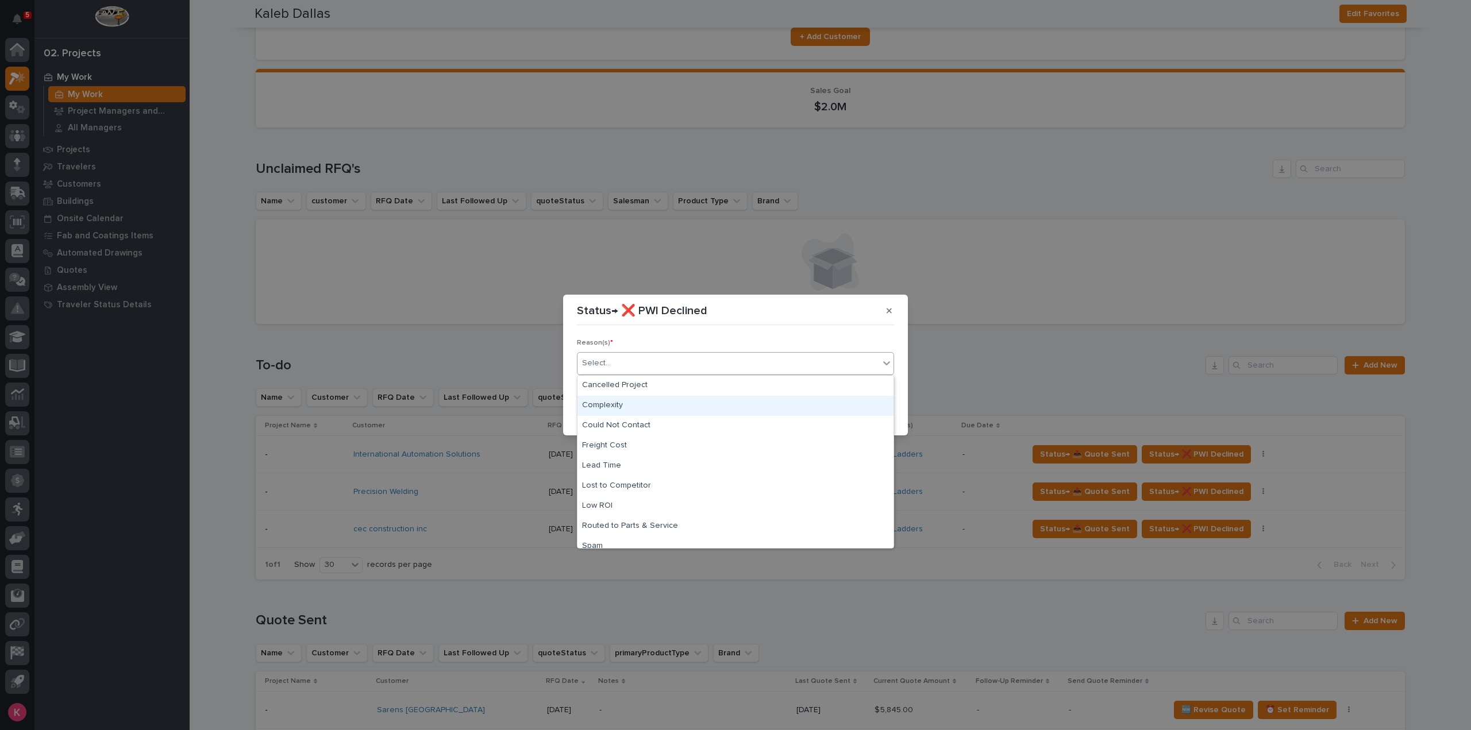
scroll to position [29, 0]
click at [619, 521] on div "Spam" at bounding box center [735, 518] width 316 height 20
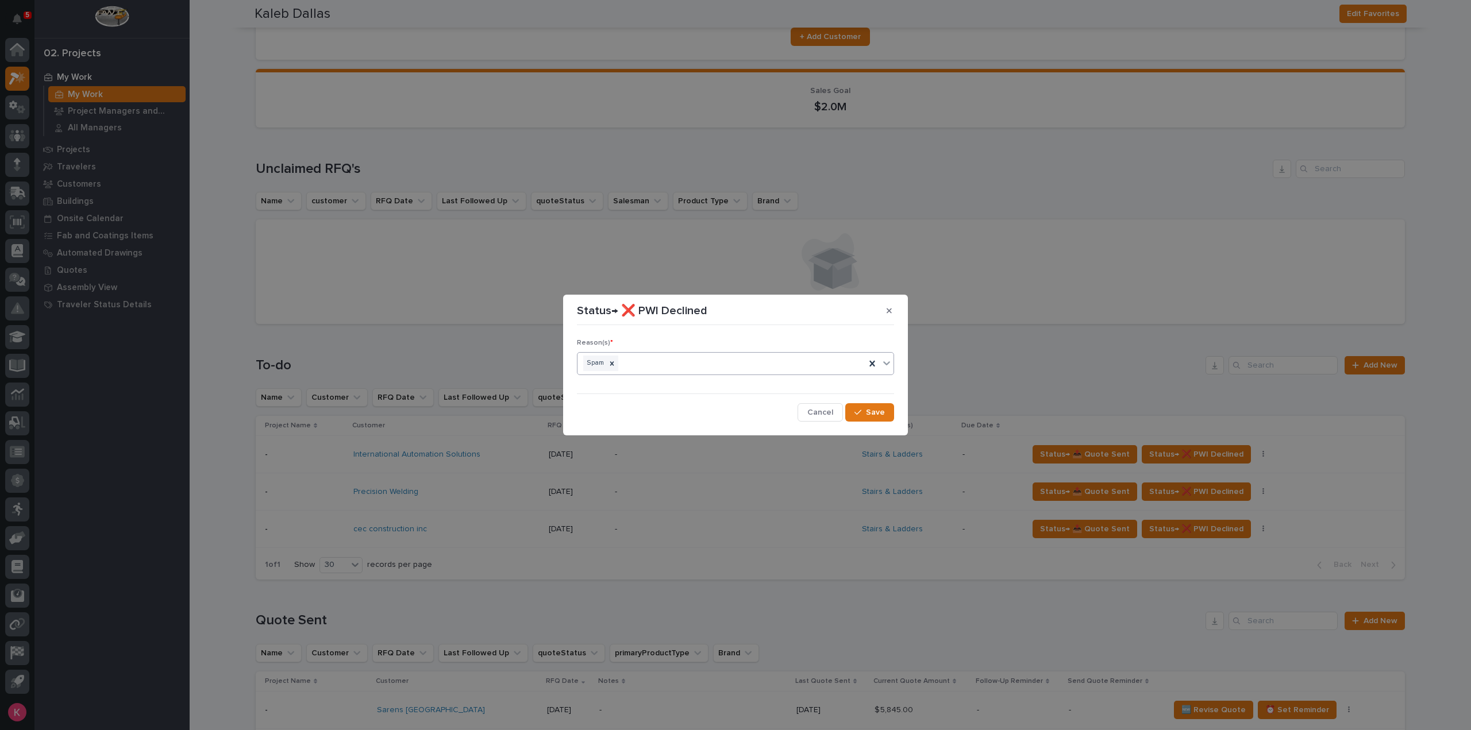
click at [870, 421] on div "Reason(s) * option Spam, selected. 0 results available. Select is focused ,type…" at bounding box center [735, 375] width 323 height 97
click at [875, 410] on span "Save" at bounding box center [875, 412] width 19 height 10
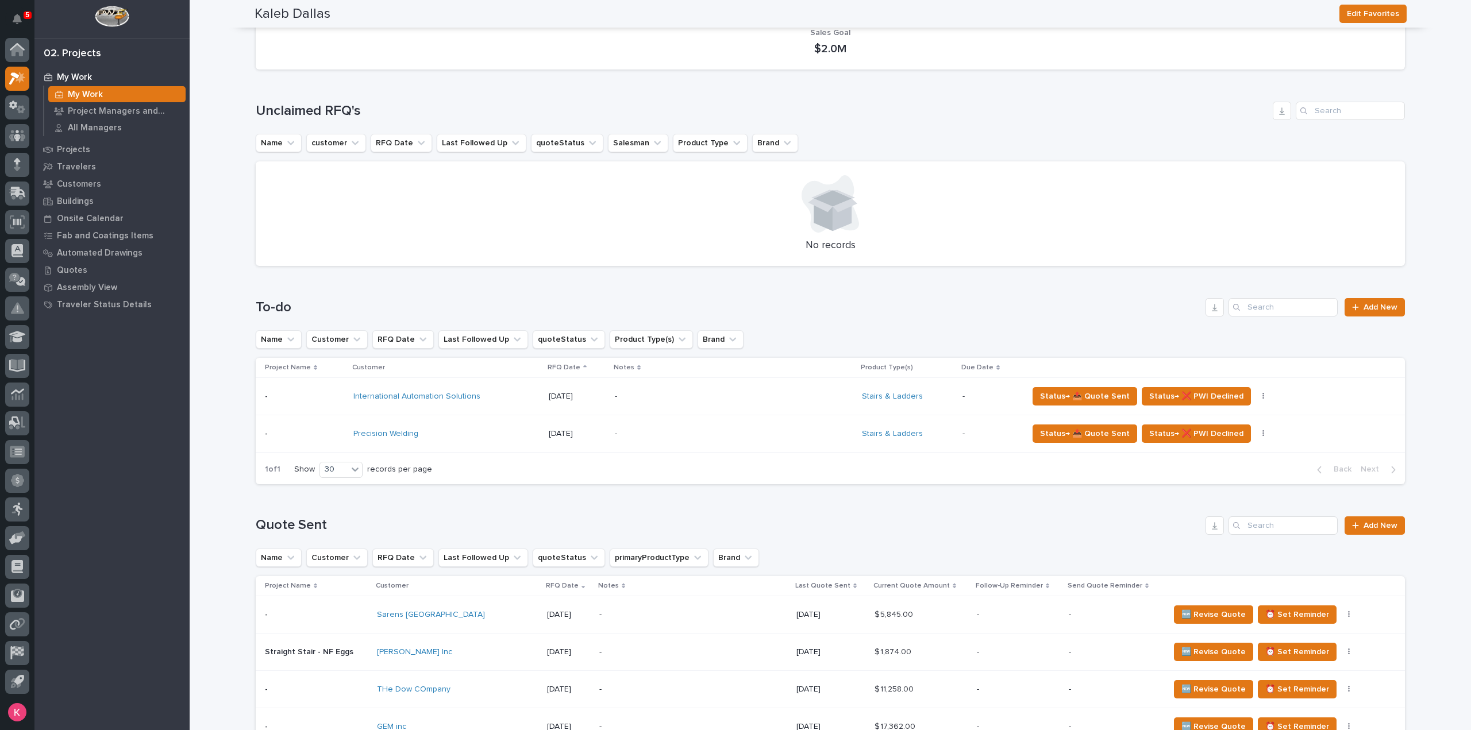
scroll to position [0, 0]
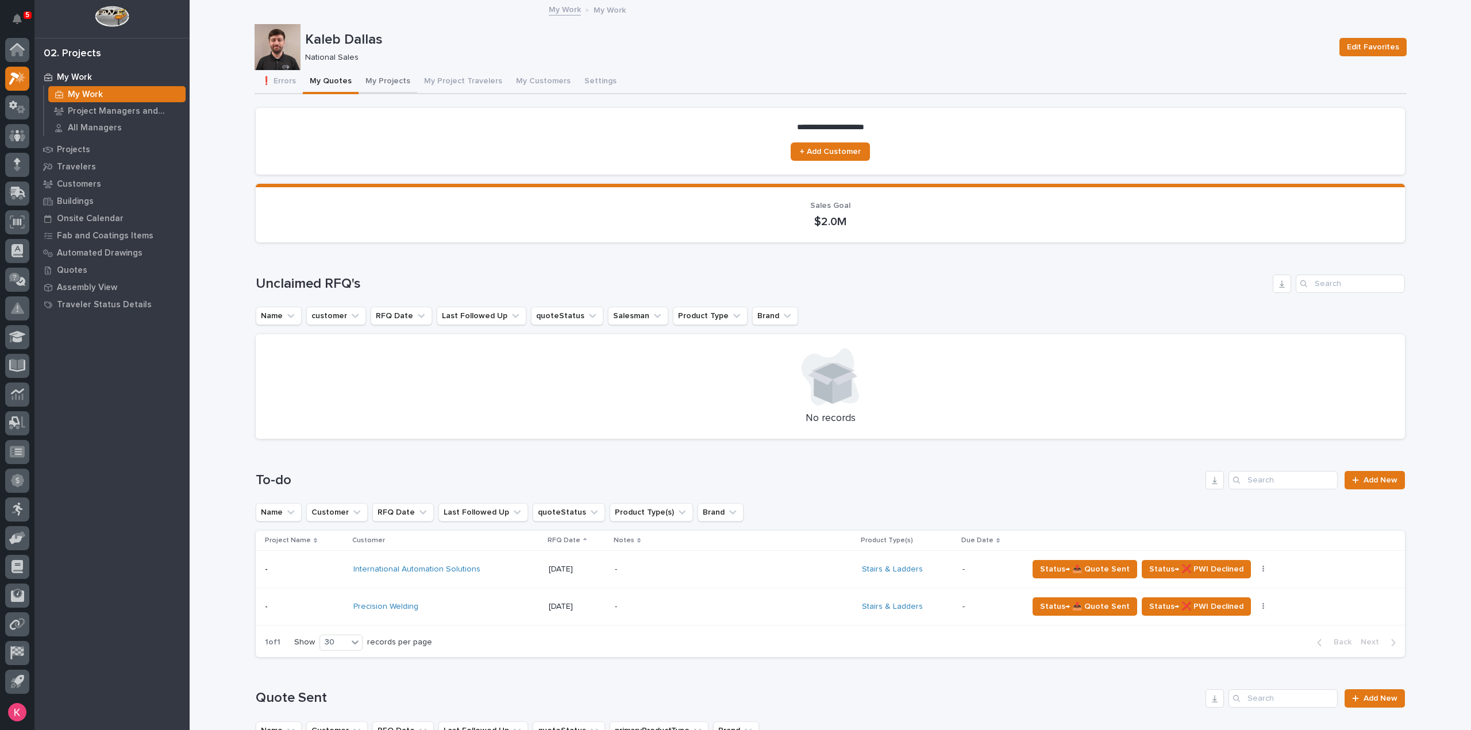
click at [387, 86] on button "My Projects" at bounding box center [388, 82] width 59 height 24
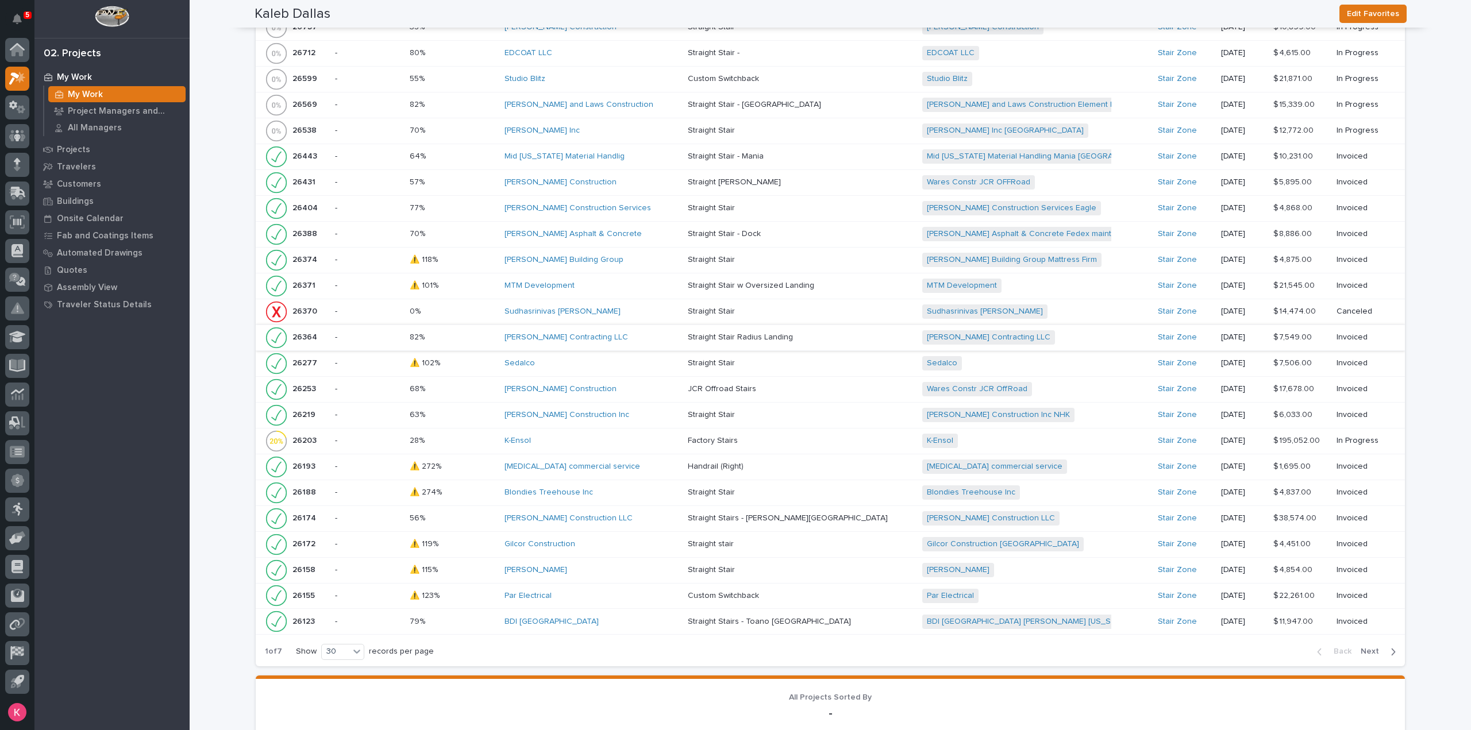
scroll to position [1494, 0]
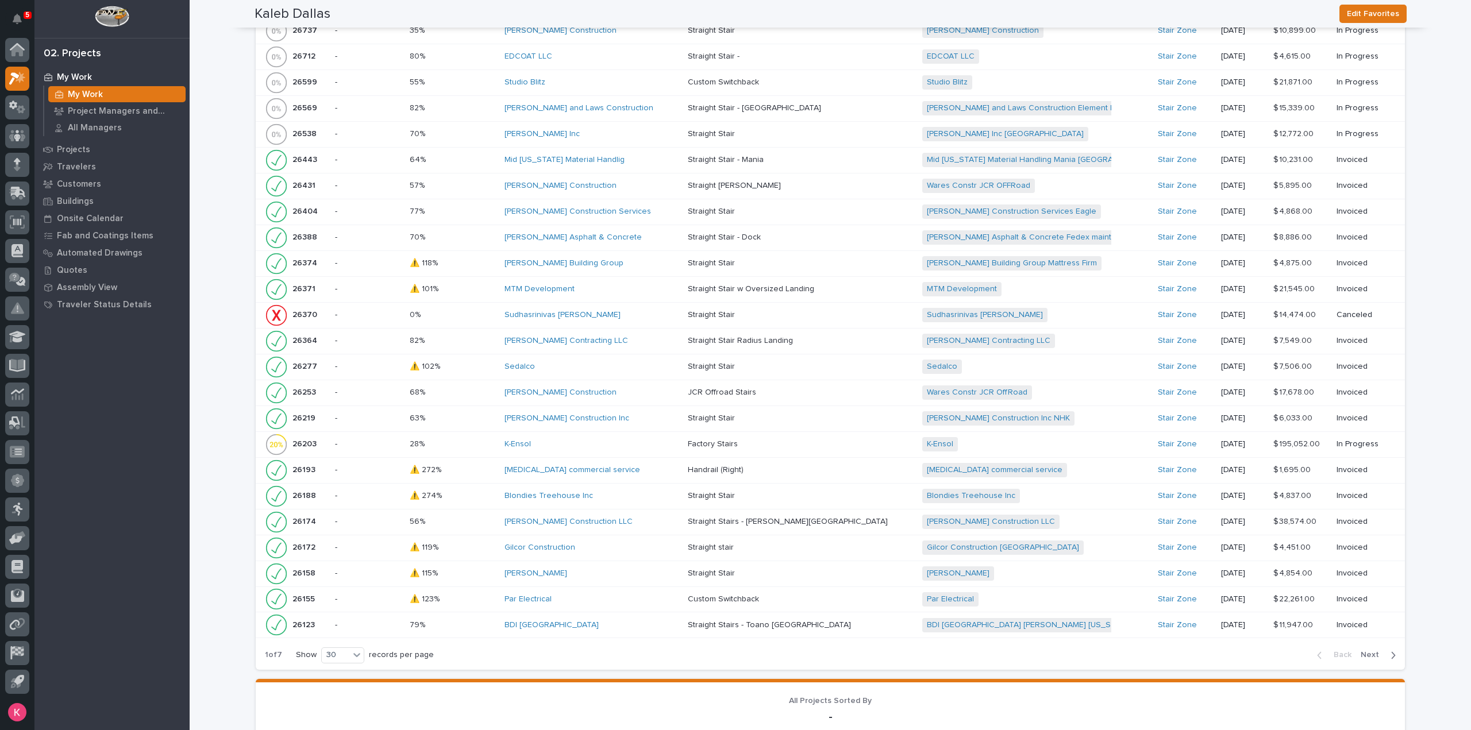
click at [651, 310] on div "Sudhasrinivas Anne" at bounding box center [592, 315] width 174 height 10
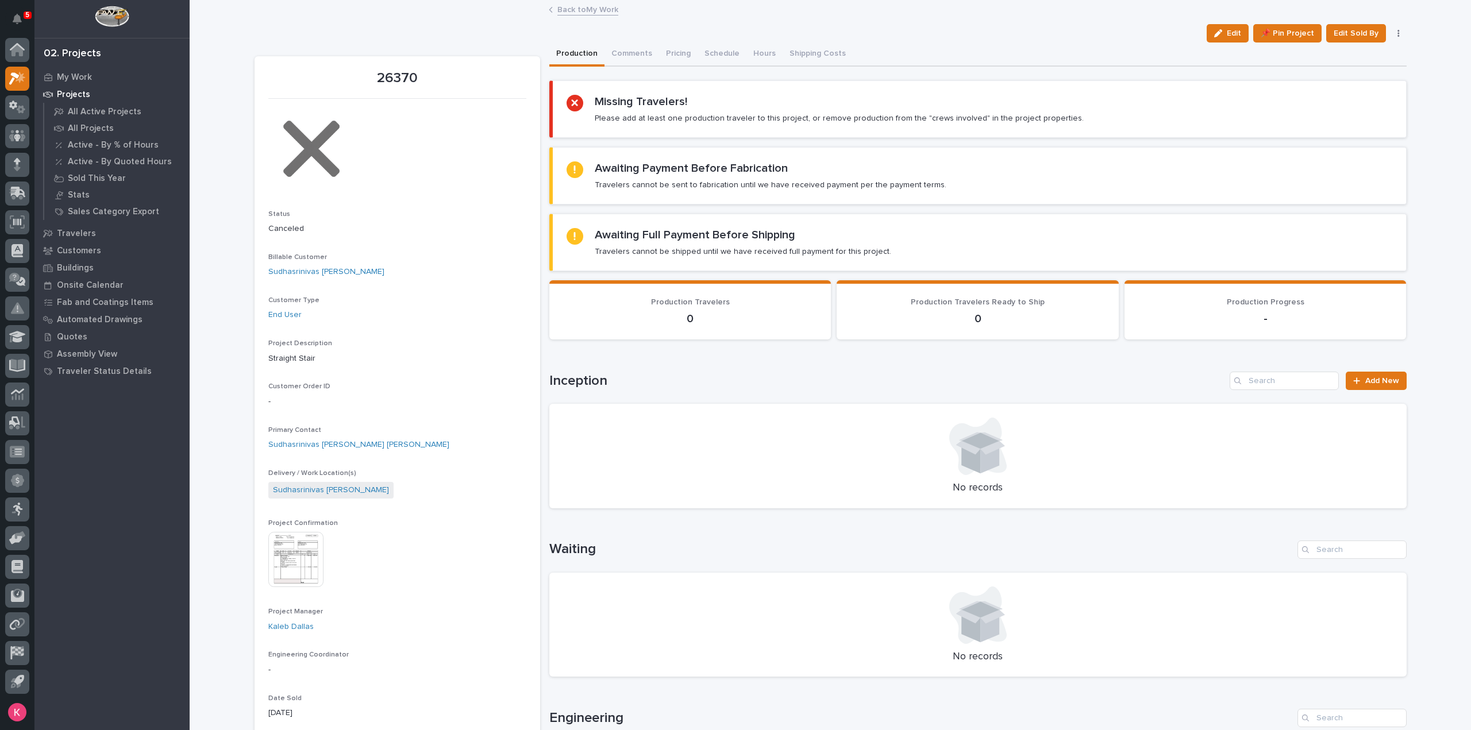
click at [1397, 31] on icon "button" at bounding box center [1398, 33] width 2 height 8
click at [605, 12] on link "Back to My Work" at bounding box center [587, 8] width 61 height 13
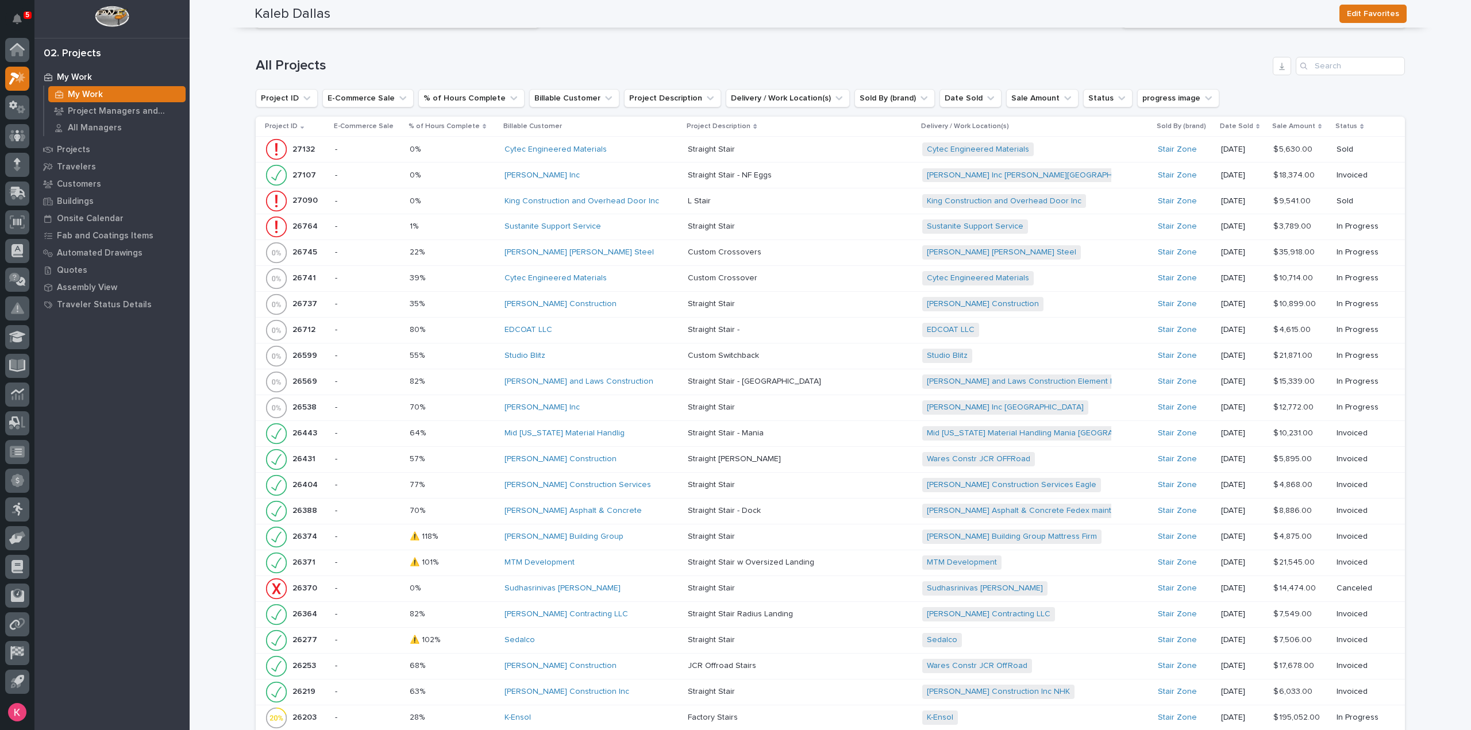
scroll to position [1379, 0]
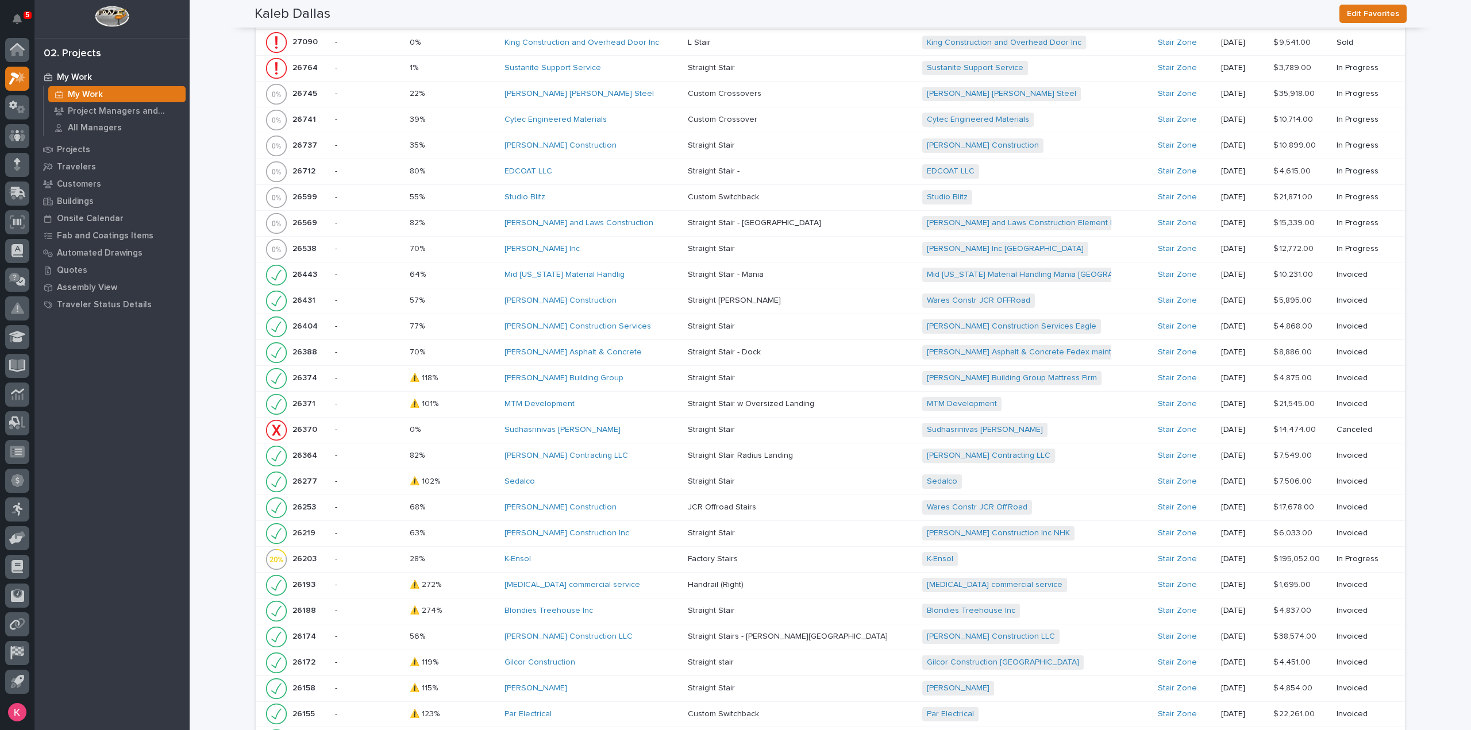
click at [679, 425] on div "Sudhasrinivas Anne" at bounding box center [592, 430] width 174 height 10
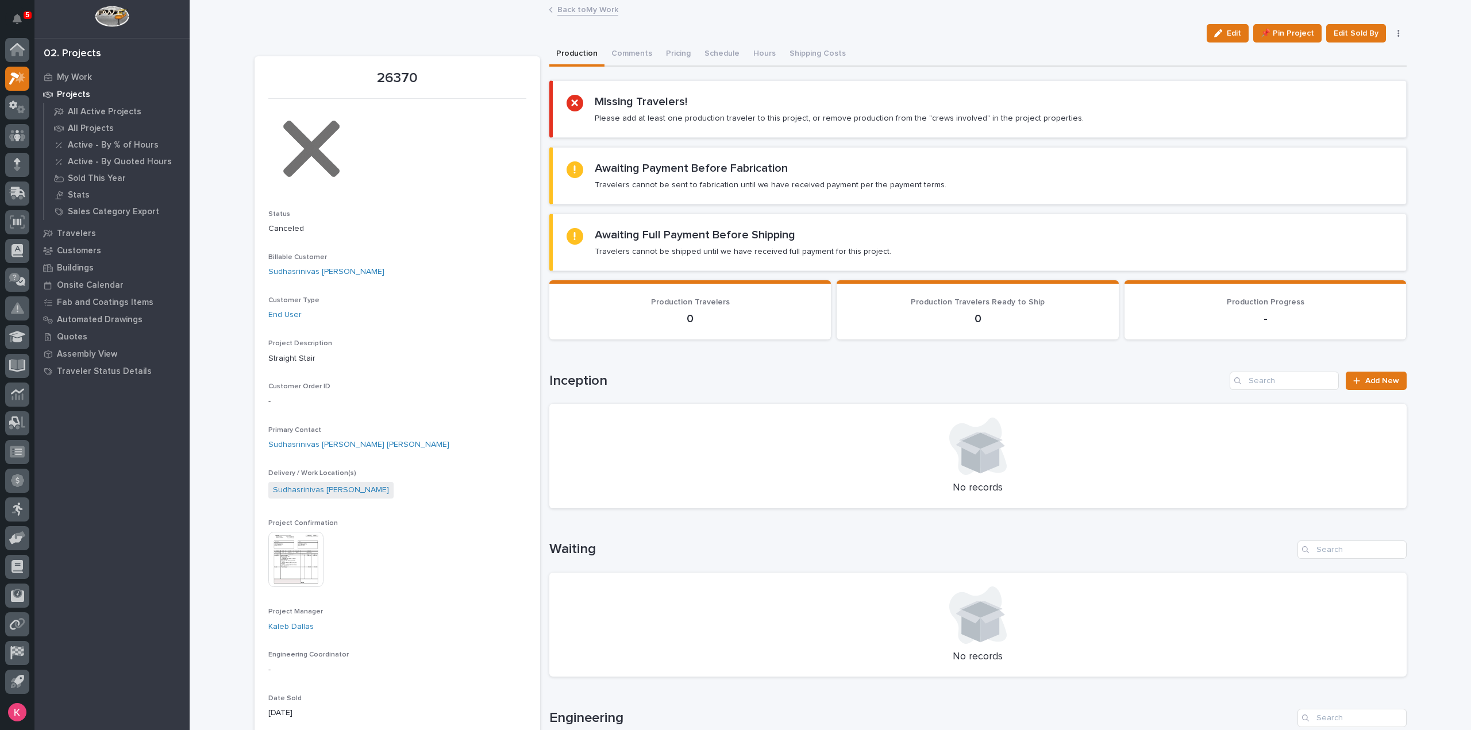
click at [1391, 34] on button "button" at bounding box center [1399, 33] width 16 height 8
click at [614, 11] on div "Back to My Work" at bounding box center [830, 10] width 575 height 16
click at [606, 12] on link "Back to My Work" at bounding box center [587, 8] width 61 height 13
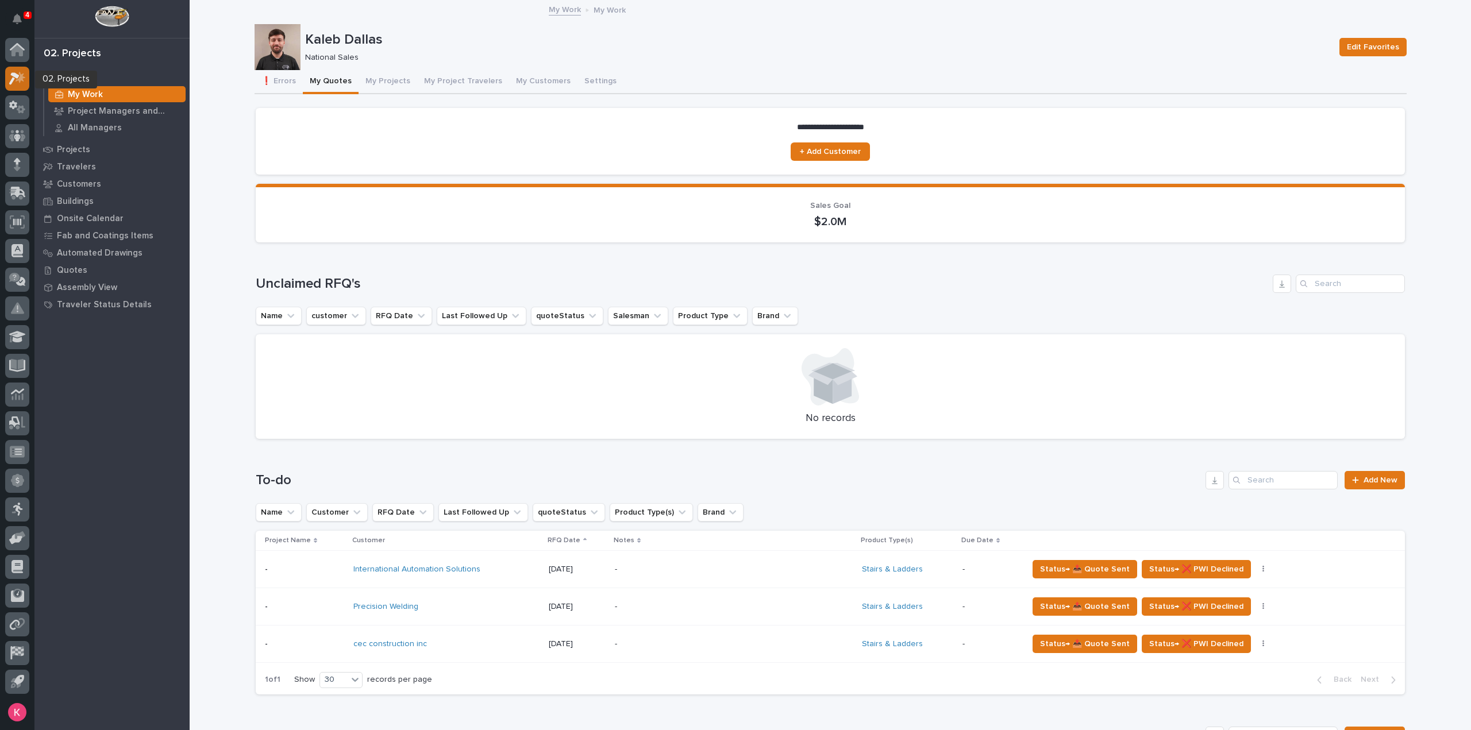
click at [21, 86] on div at bounding box center [17, 79] width 24 height 24
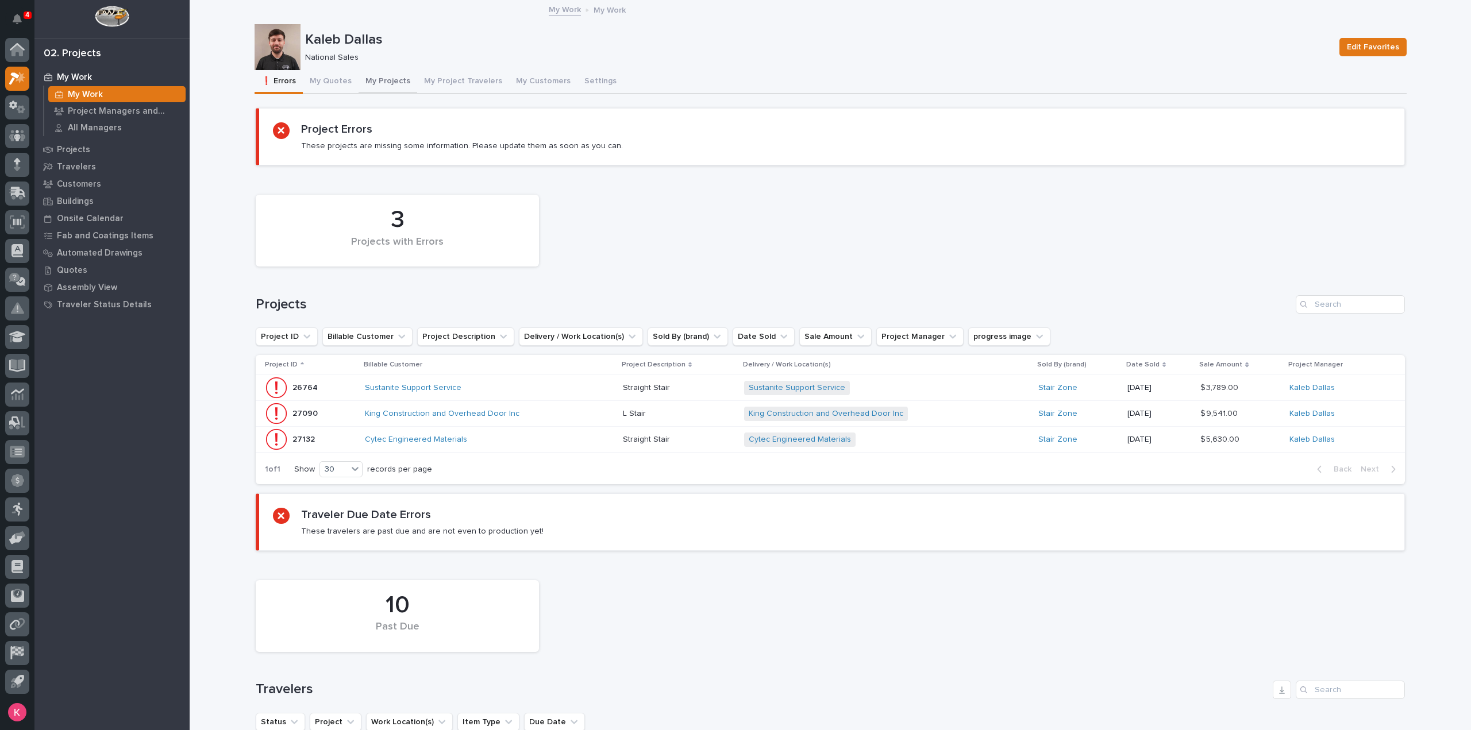
click at [359, 93] on button "My Projects" at bounding box center [388, 82] width 59 height 24
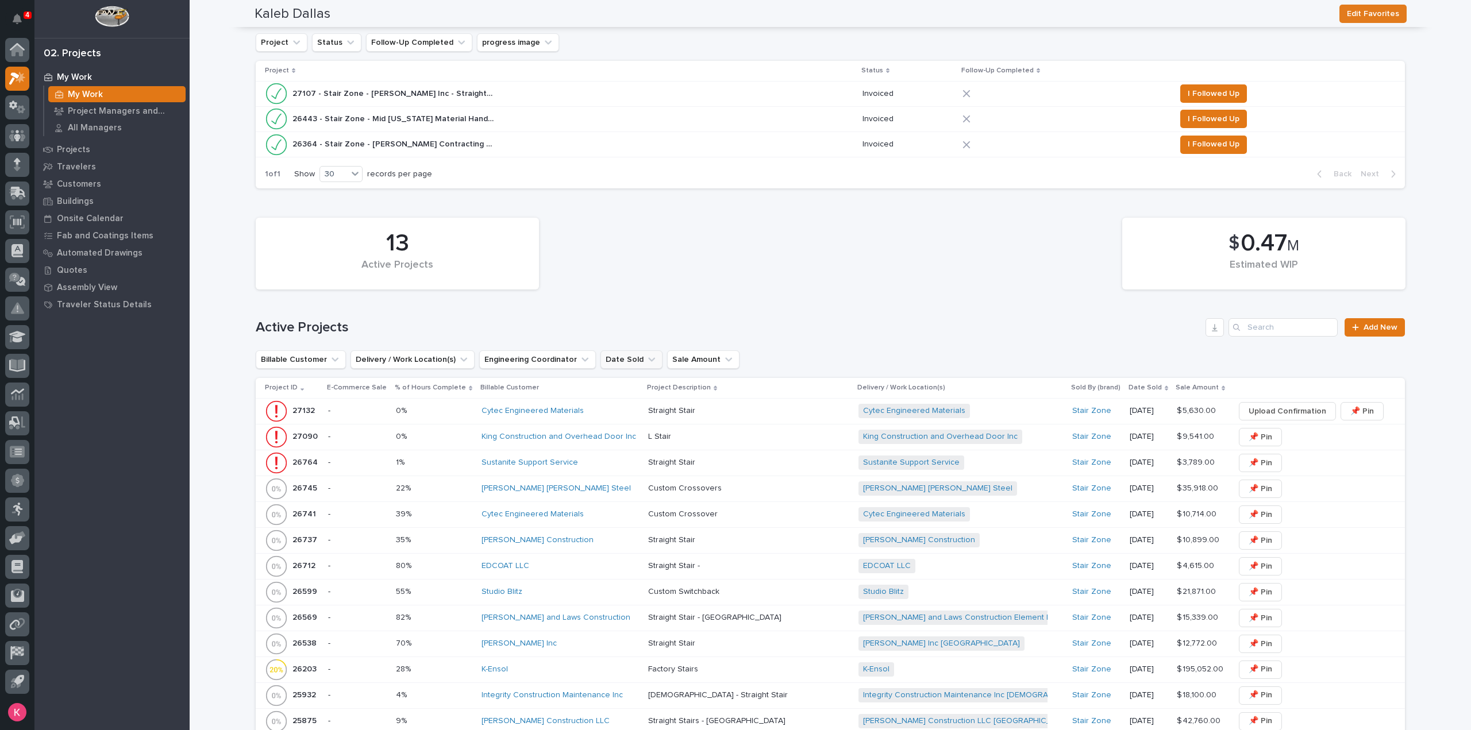
scroll to position [402, 0]
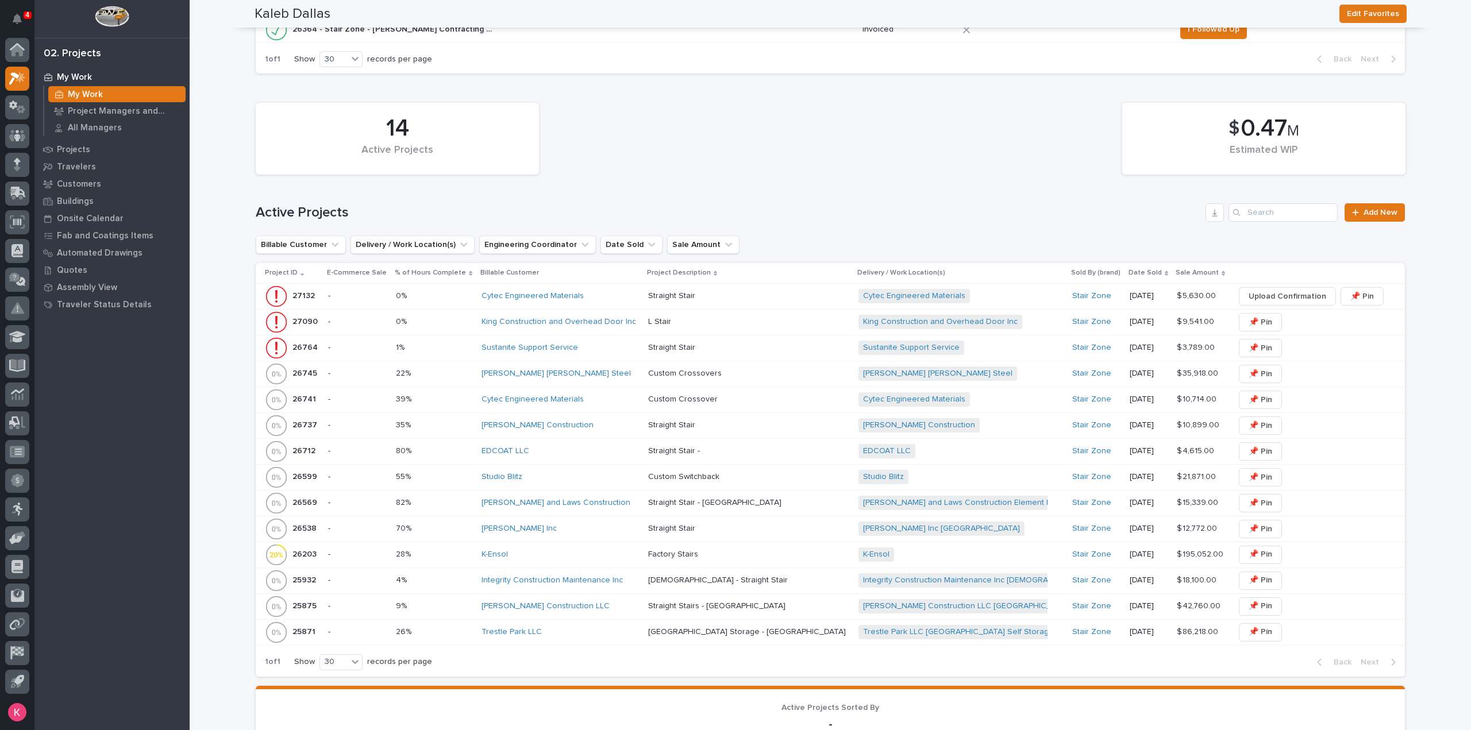
click at [609, 402] on div "Cytec Engineered Materials" at bounding box center [560, 400] width 157 height 10
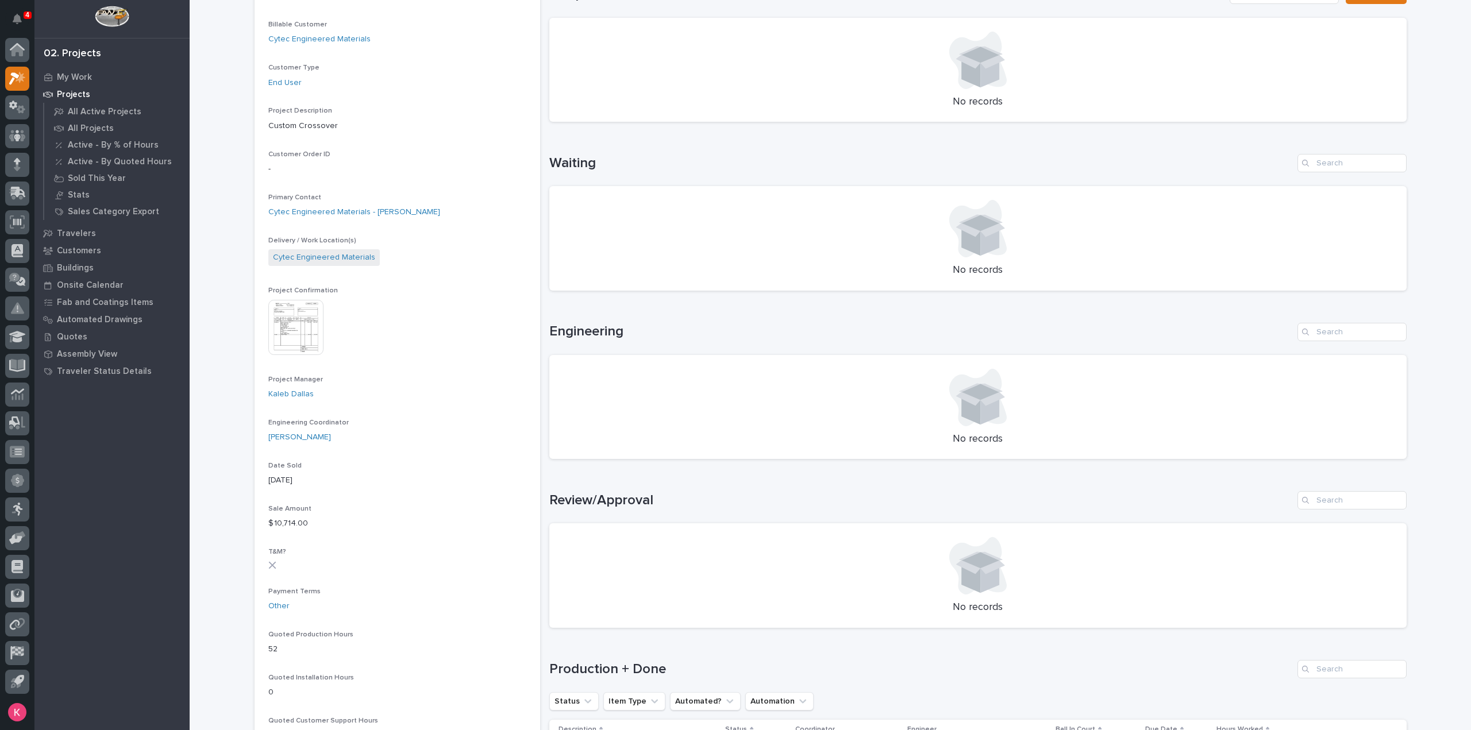
scroll to position [402, 0]
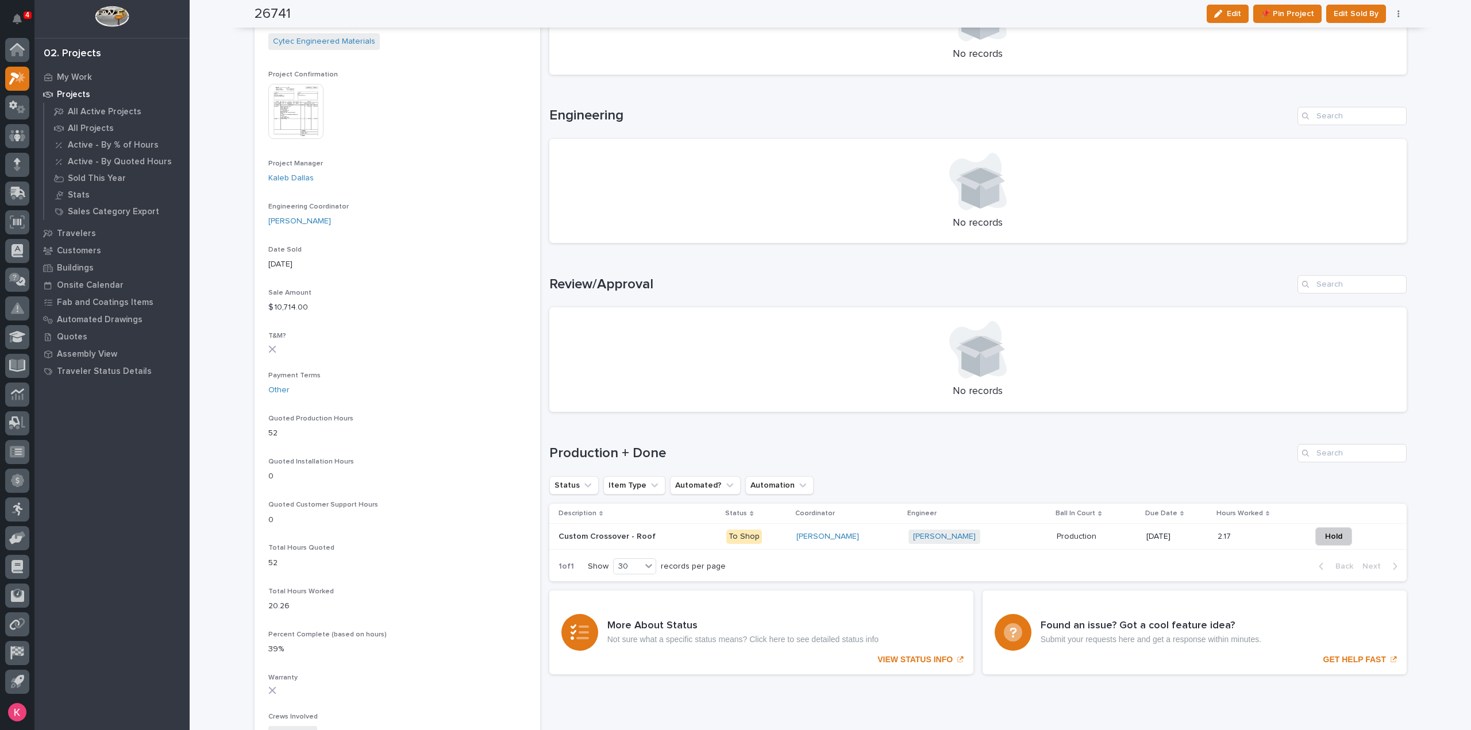
click at [1065, 538] on p "Production" at bounding box center [1078, 536] width 42 height 12
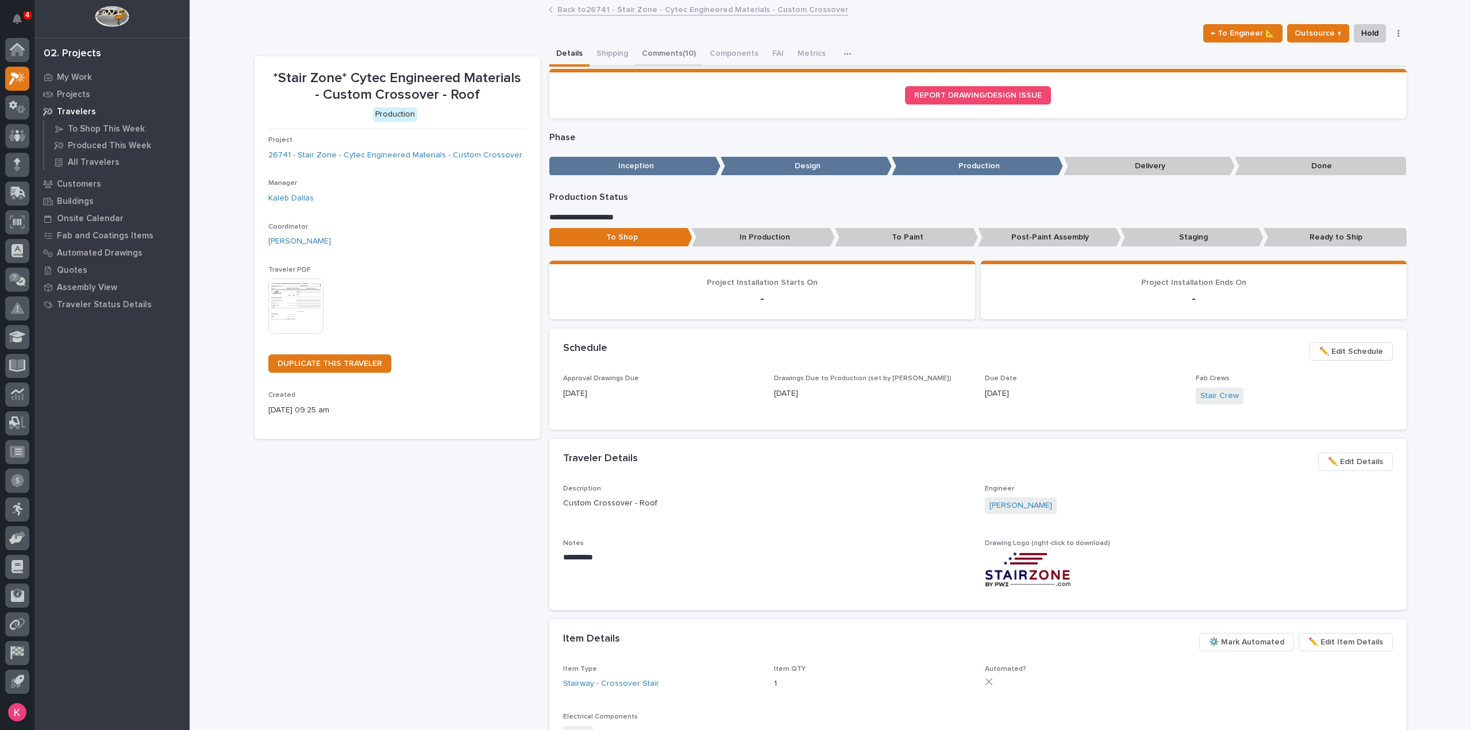
click at [657, 46] on button "Comments (10)" at bounding box center [669, 55] width 68 height 24
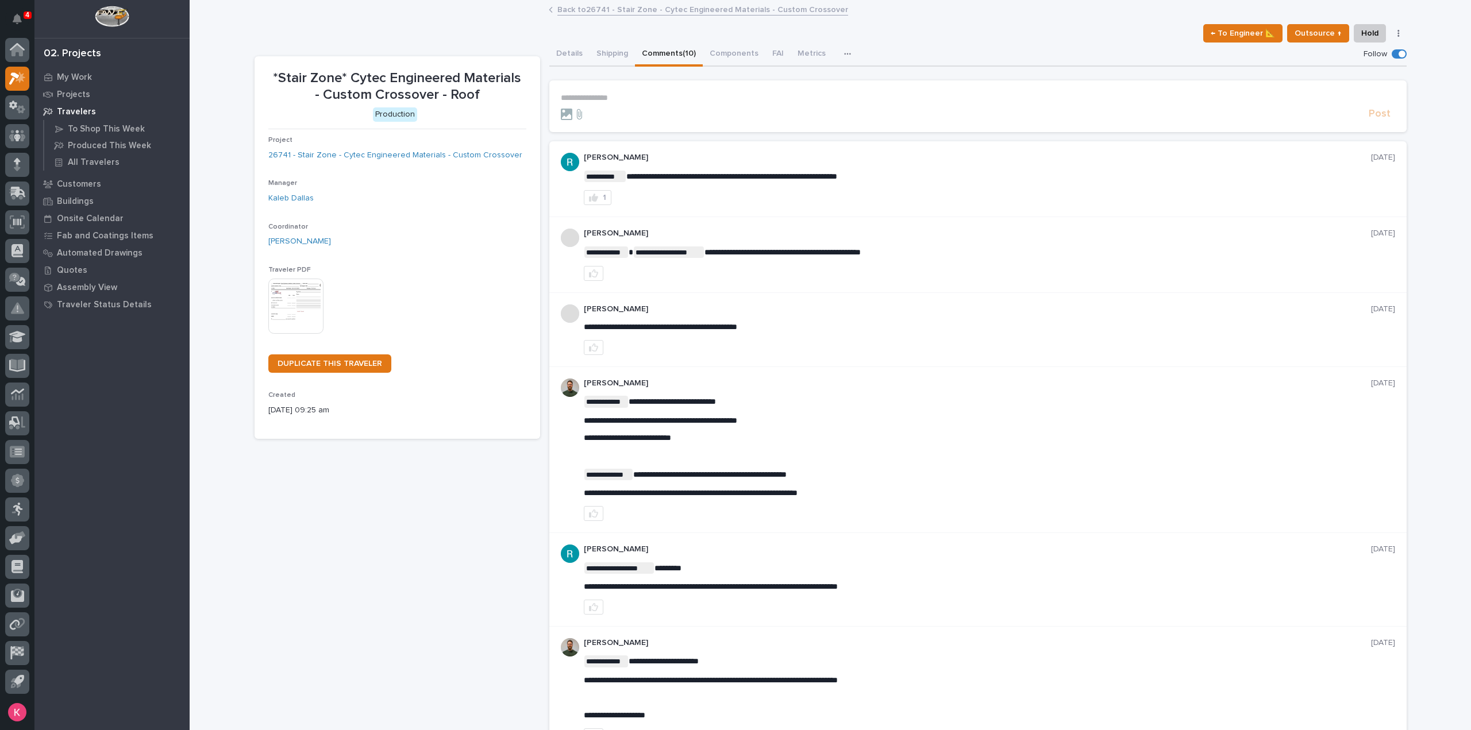
click at [665, 101] on p "**********" at bounding box center [978, 98] width 834 height 10
click at [563, 57] on button "Details" at bounding box center [569, 55] width 40 height 24
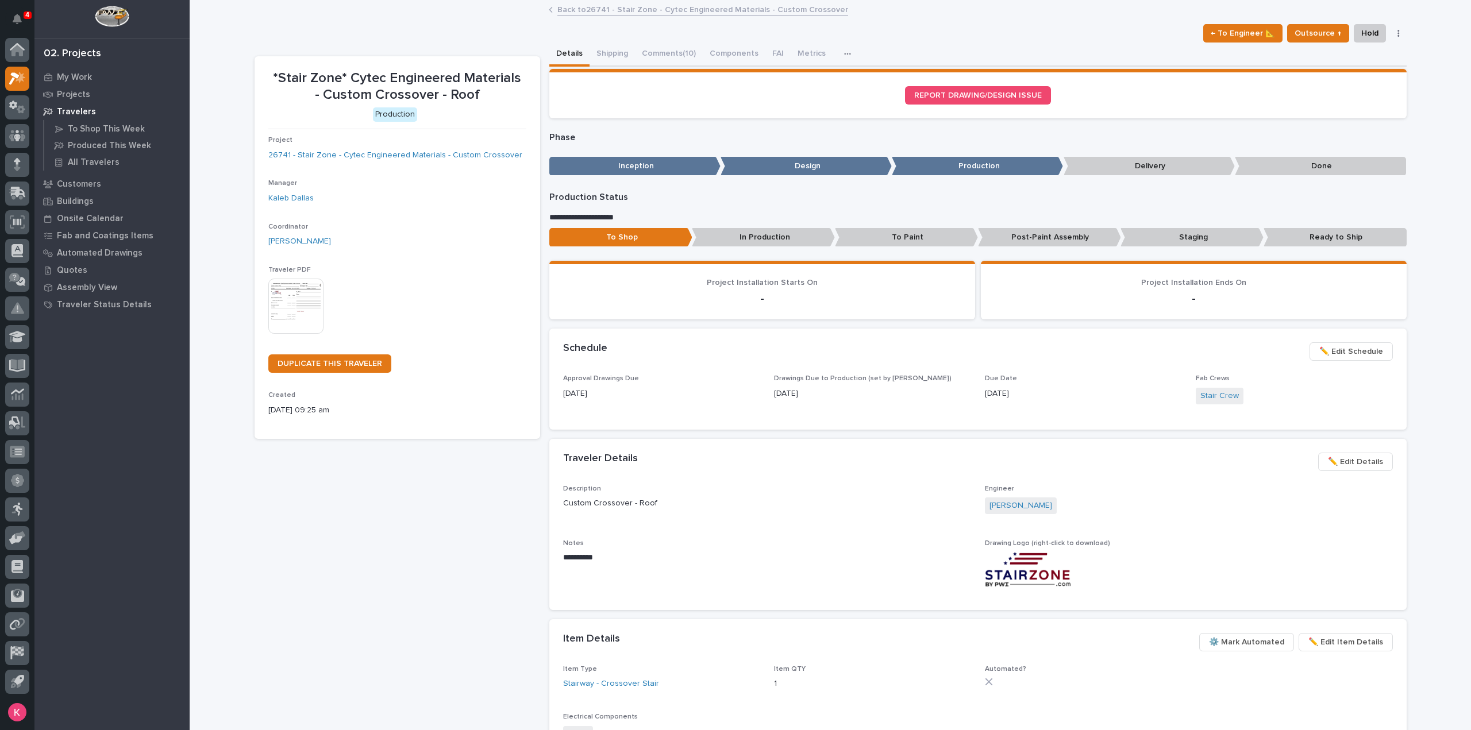
click at [606, 11] on link "Back to 26741 - Stair Zone - Cytec Engineered Materials - Custom Crossover" at bounding box center [702, 8] width 291 height 13
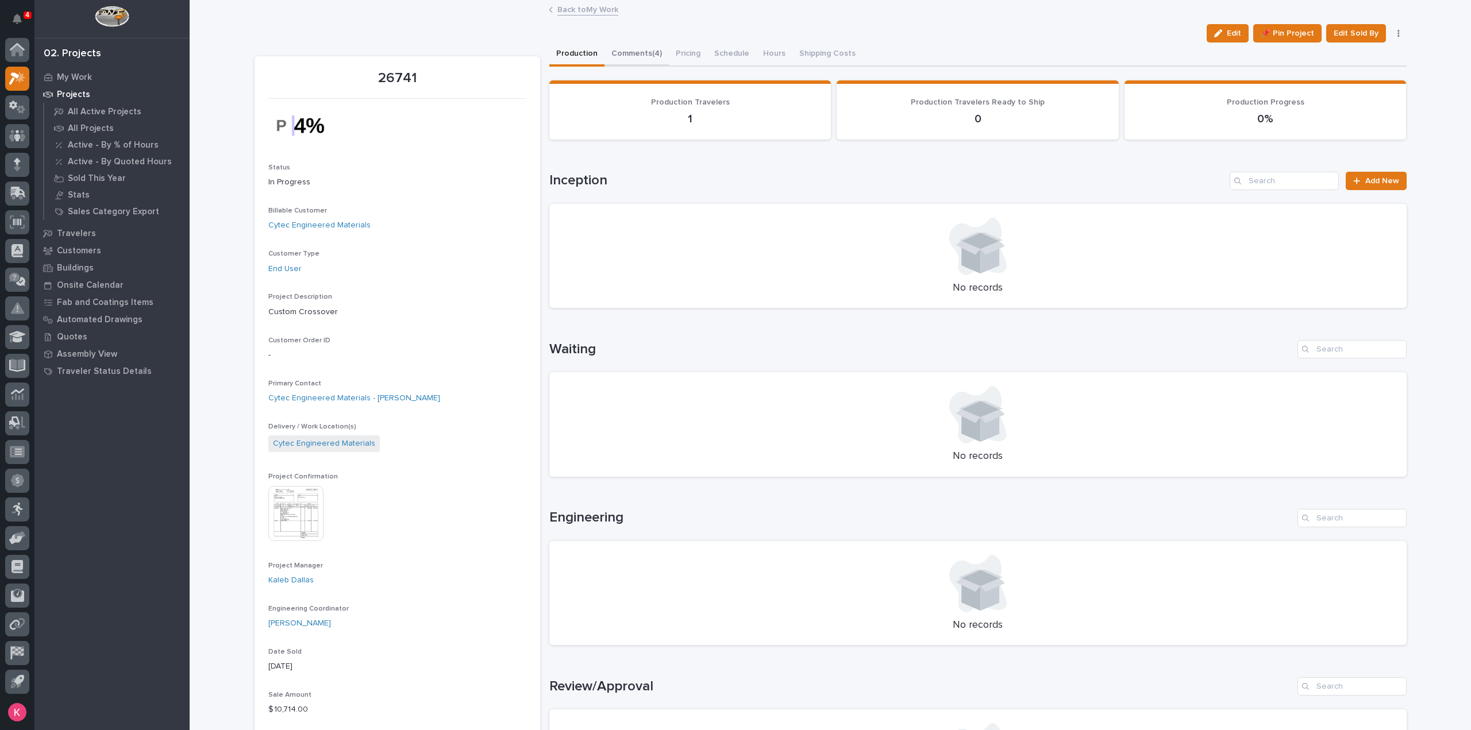
click at [637, 56] on button "Comments (4)" at bounding box center [637, 55] width 64 height 24
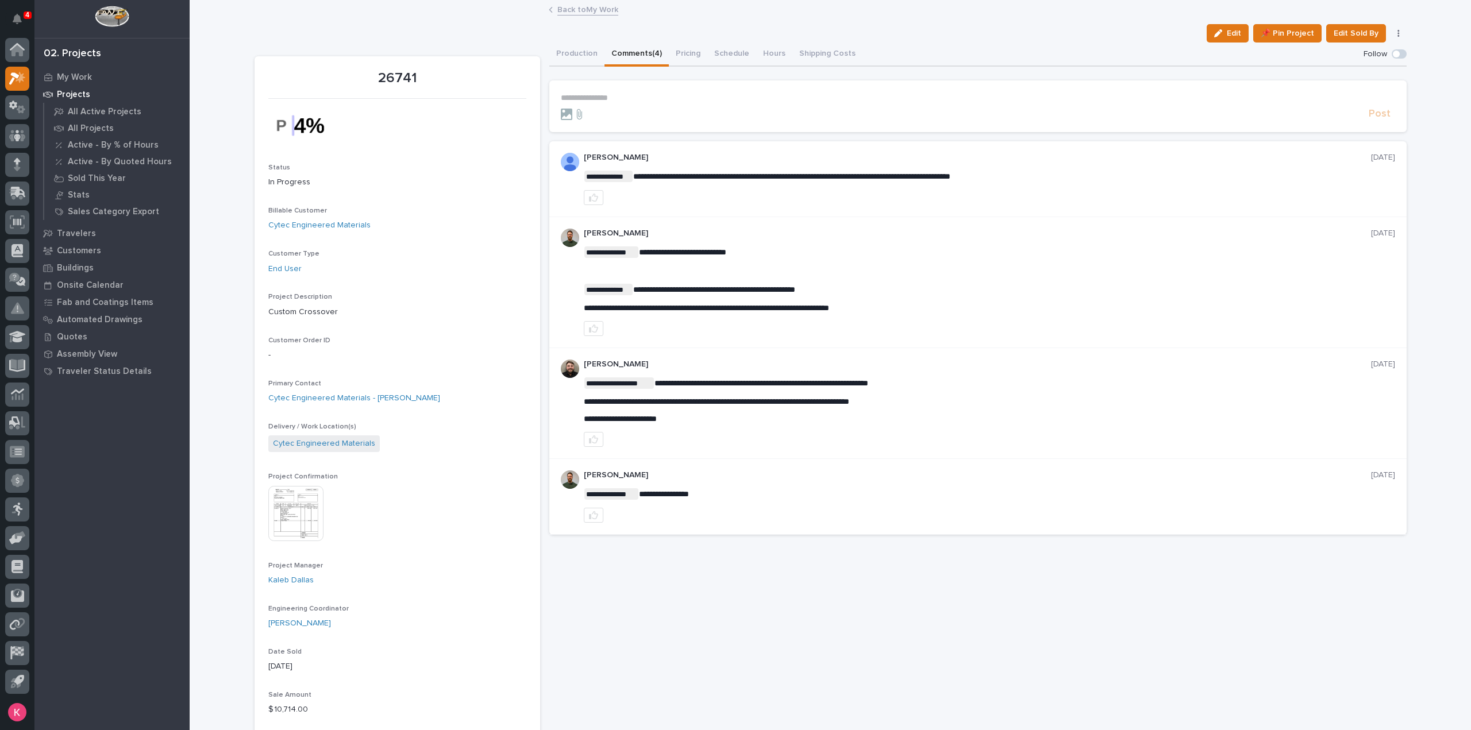
click at [622, 93] on p "**********" at bounding box center [978, 98] width 834 height 10
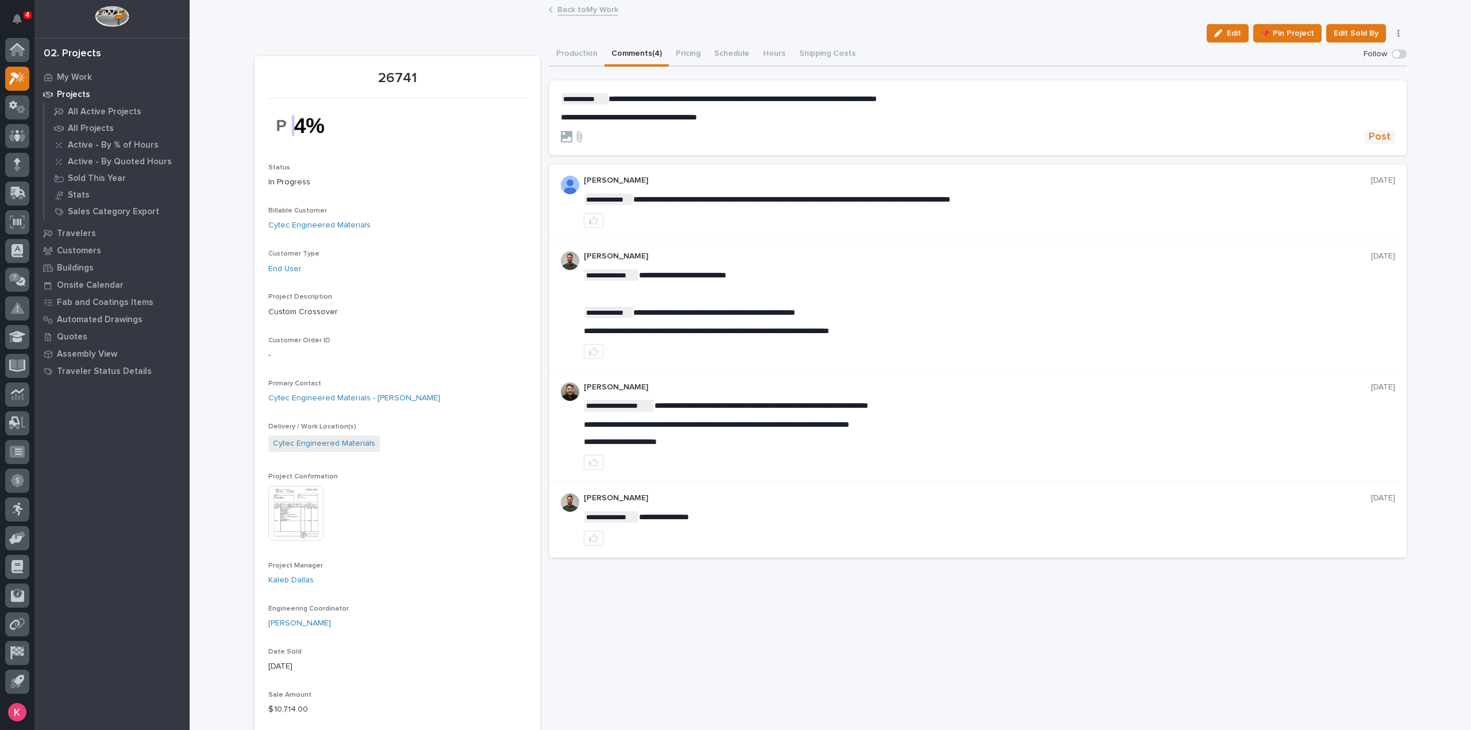
click at [1389, 136] on button "Post" at bounding box center [1379, 136] width 31 height 13
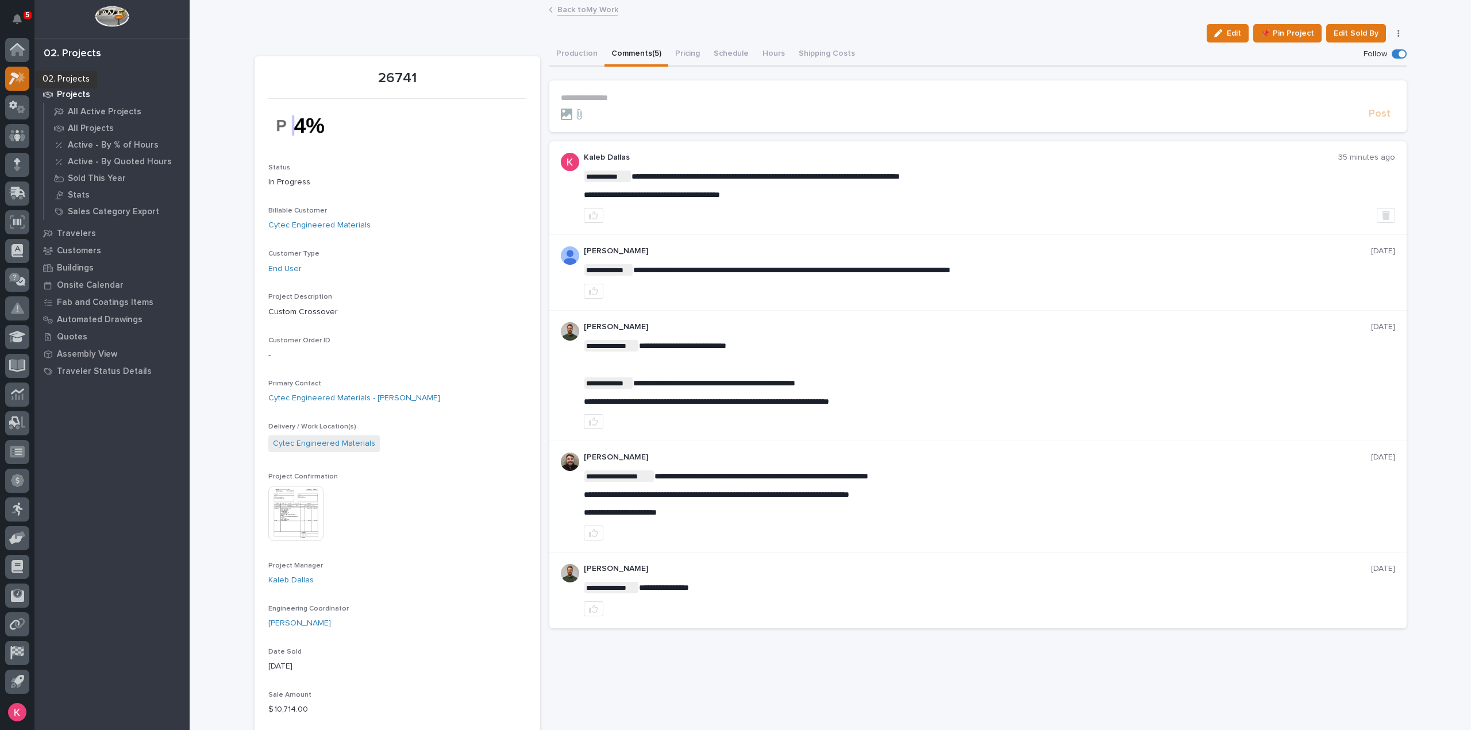
click at [18, 81] on icon at bounding box center [17, 78] width 17 height 13
